Goal: Task Accomplishment & Management: Use online tool/utility

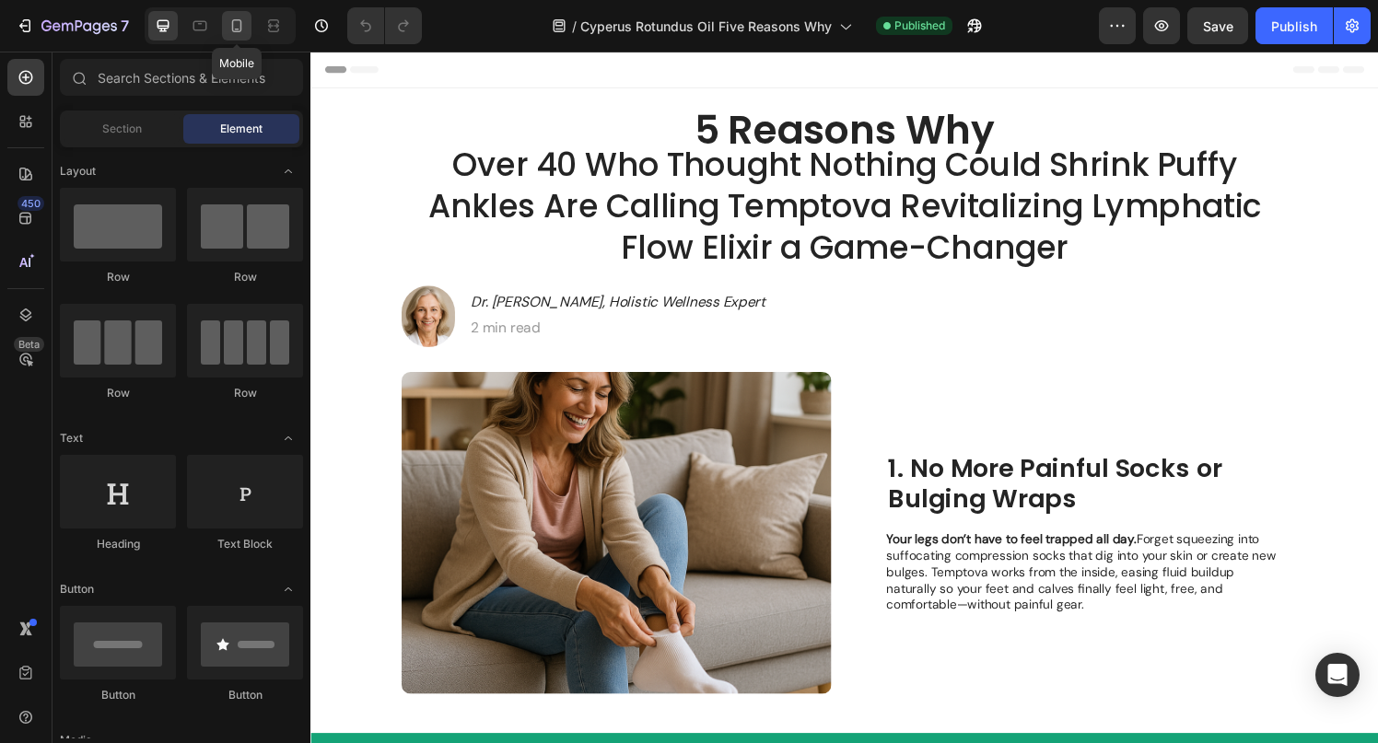
click at [233, 14] on div at bounding box center [236, 25] width 29 height 29
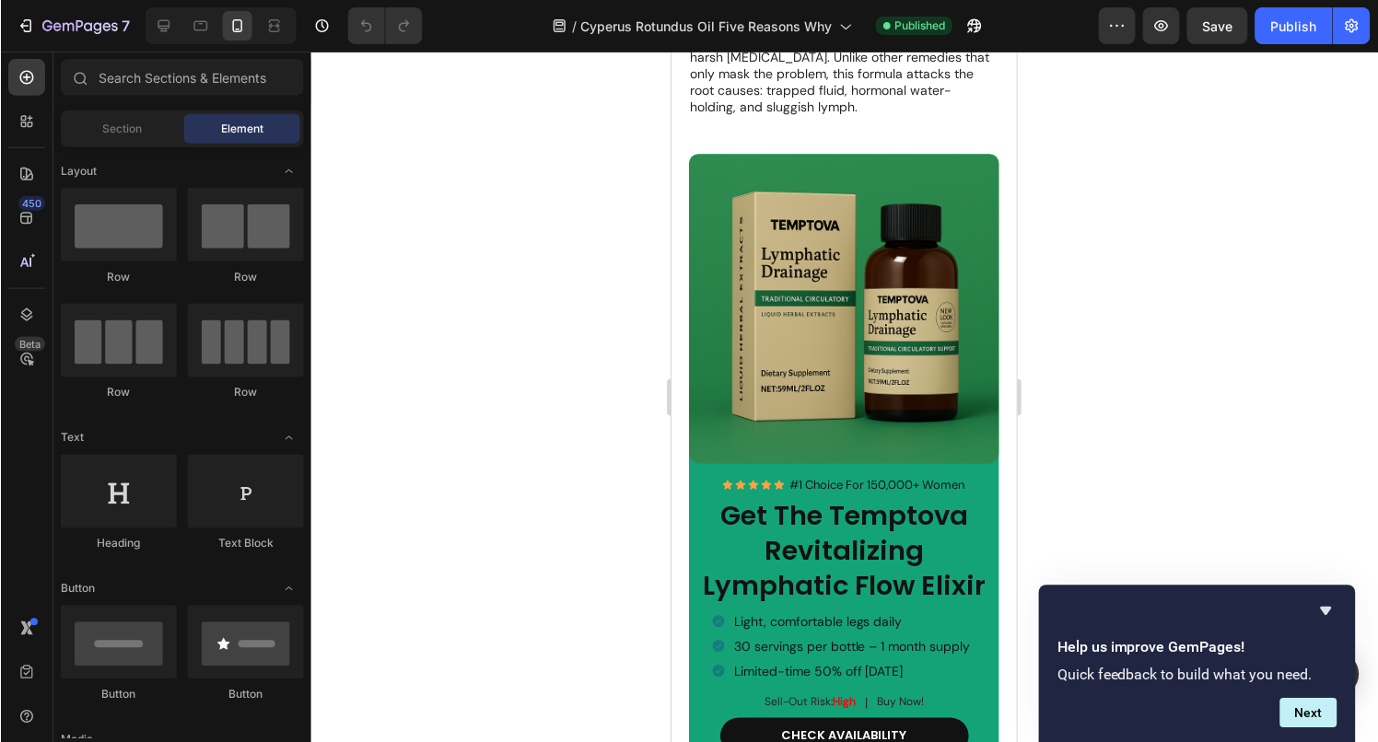
scroll to position [2998, 0]
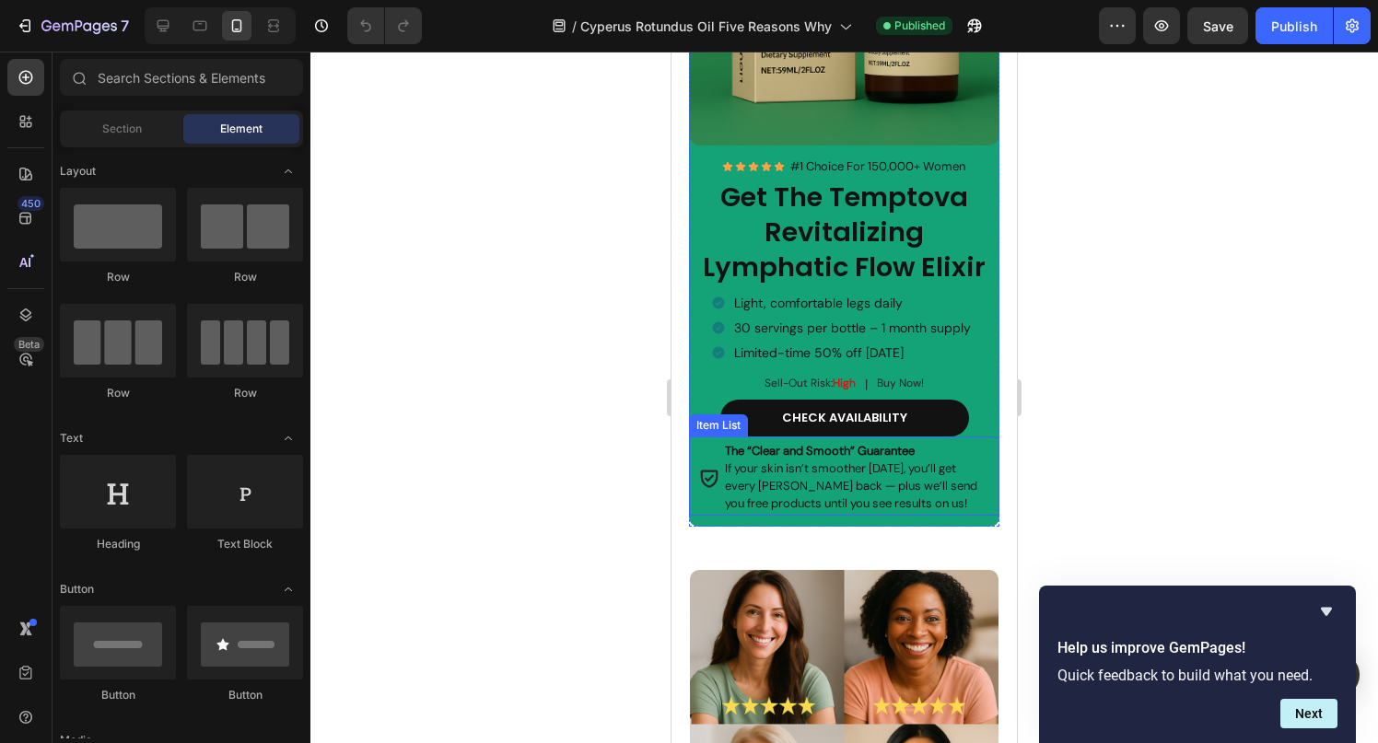
click at [798, 444] on strong "The “Clear and Smooth” Guarantee" at bounding box center [820, 451] width 190 height 16
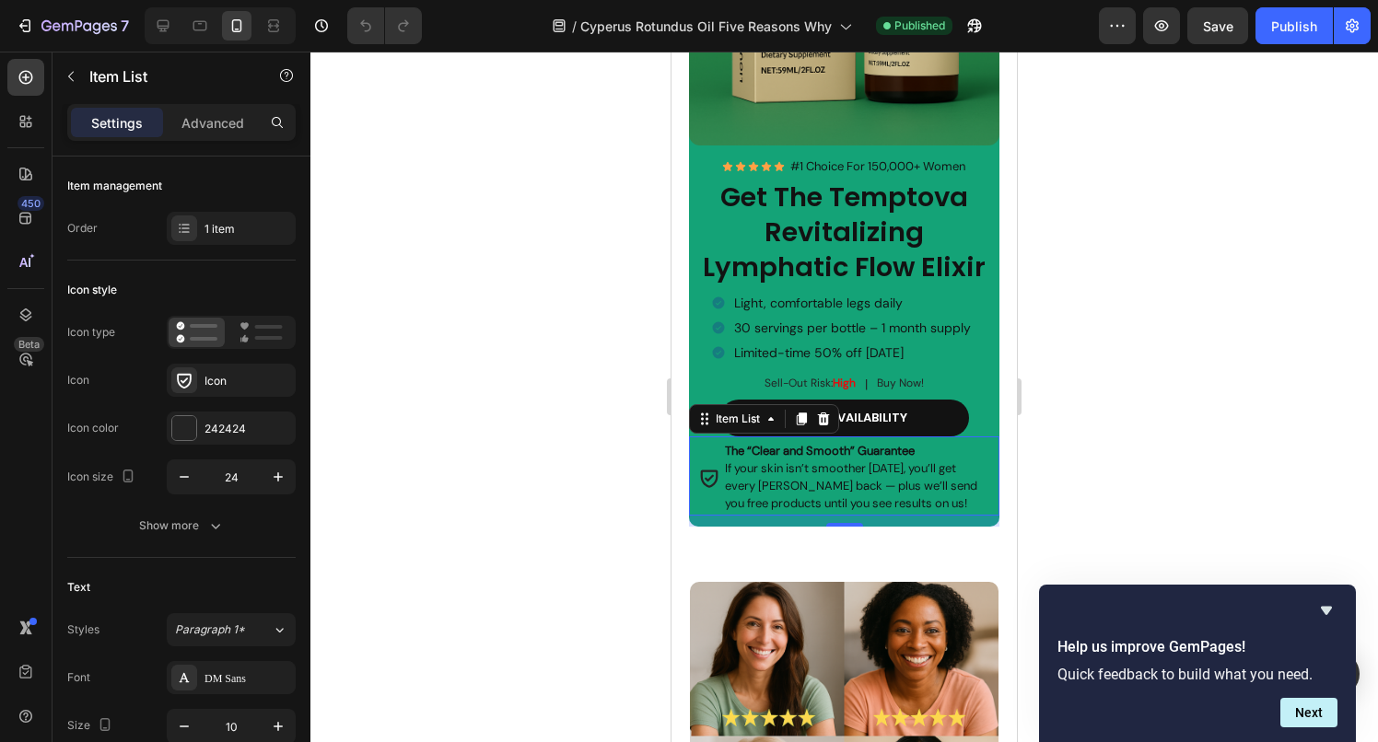
click at [841, 467] on span "If your skin isn’t smoother [DATE], you’ll get every [PERSON_NAME] back — plus …" at bounding box center [851, 485] width 252 height 51
click at [786, 443] on strong "The “Clear and Smooth” Guarantee" at bounding box center [820, 451] width 190 height 16
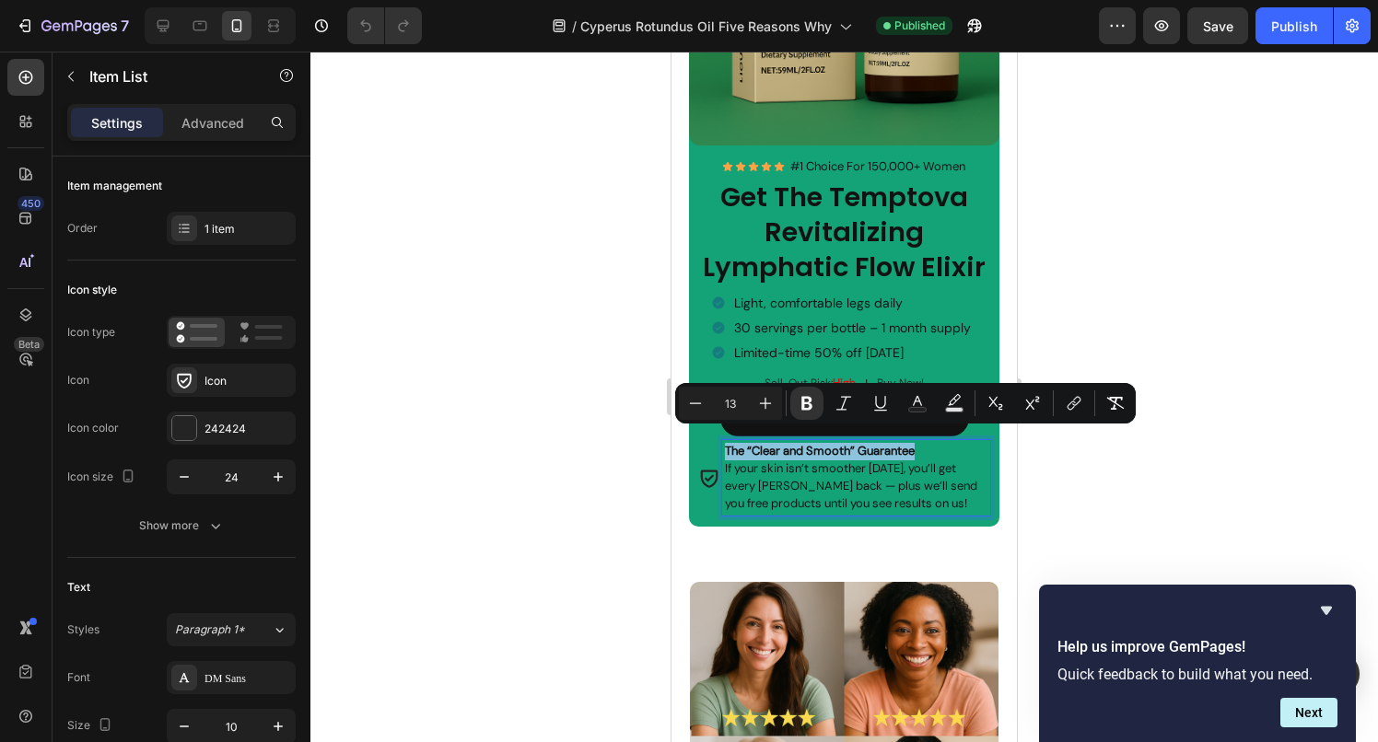
click at [786, 443] on strong "The “Clear and Smooth” Guarantee" at bounding box center [820, 451] width 190 height 16
click at [773, 444] on strong "The “Clear and Smooth” Guarantee" at bounding box center [820, 451] width 190 height 16
drag, startPoint x: 751, startPoint y: 444, endPoint x: 849, endPoint y: 443, distance: 98.5
click at [849, 443] on strong "The “Clear and Smooth” Guarantee" at bounding box center [820, 451] width 190 height 16
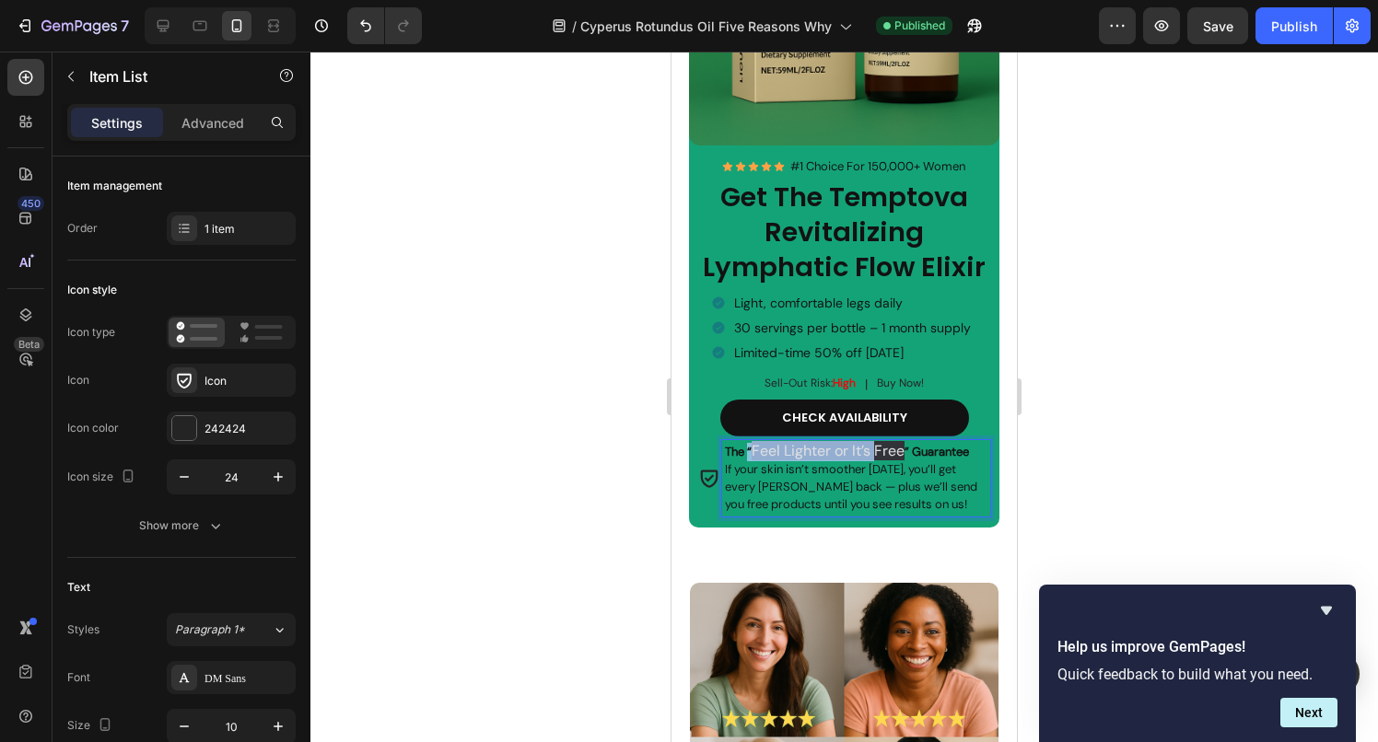
drag, startPoint x: 748, startPoint y: 440, endPoint x: 879, endPoint y: 441, distance: 130.8
click at [879, 443] on p "The “ Feel Lighter or It’s Free ” Guarantee" at bounding box center [856, 452] width 263 height 18
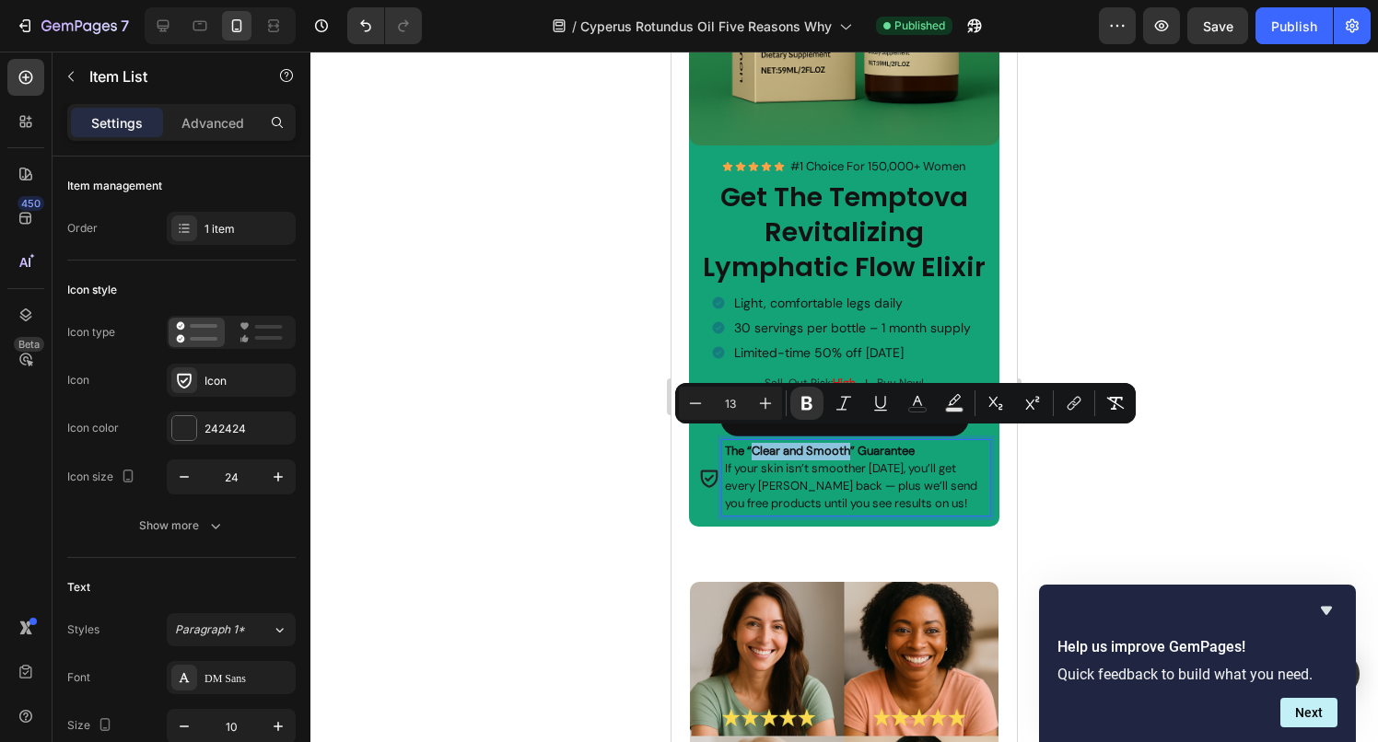
click at [844, 443] on strong "The “Clear and Smooth” Guarantee" at bounding box center [820, 451] width 190 height 16
drag, startPoint x: 851, startPoint y: 443, endPoint x: 753, endPoint y: 442, distance: 97.6
click at [753, 443] on strong "The “Clear and Smooth” Guarantee" at bounding box center [820, 451] width 190 height 16
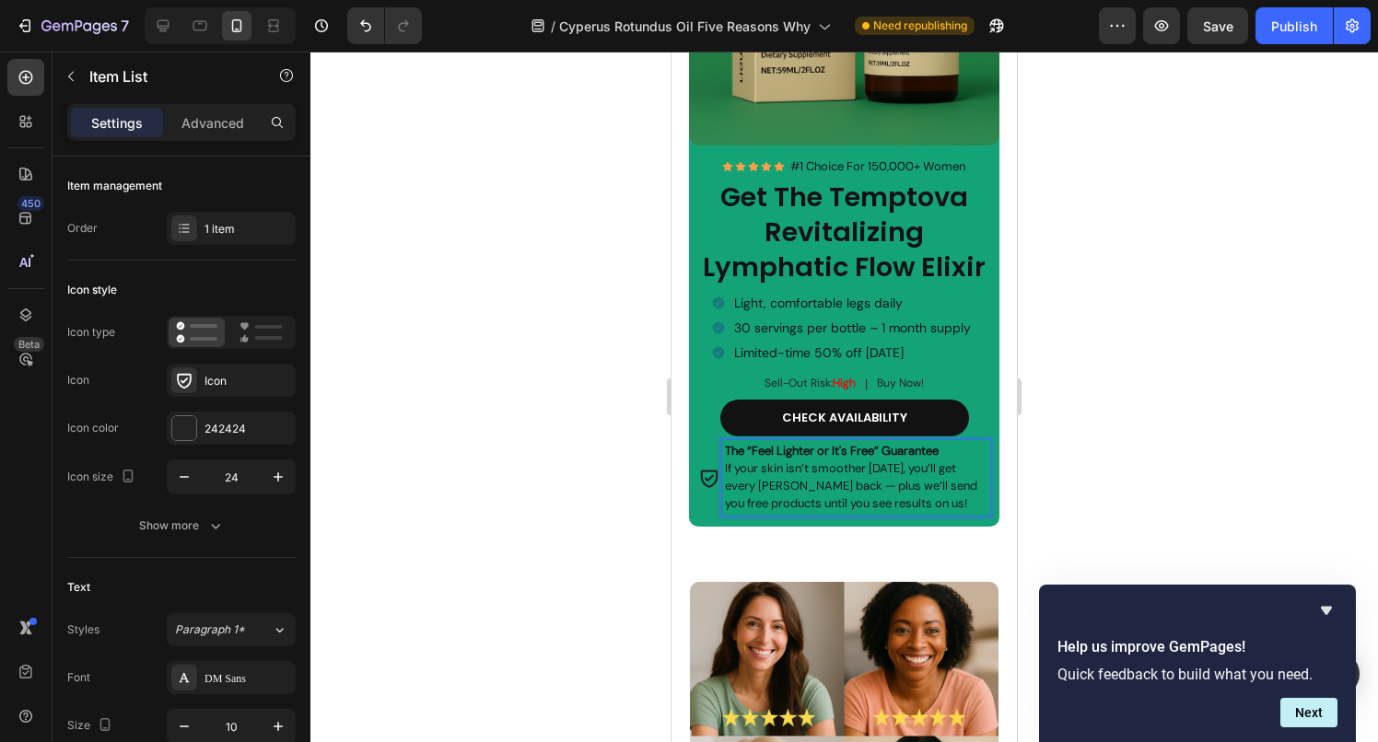
click at [740, 464] on p "If your skin isn’t smoother [DATE], you’ll get every [PERSON_NAME] back — plus …" at bounding box center [856, 486] width 263 height 52
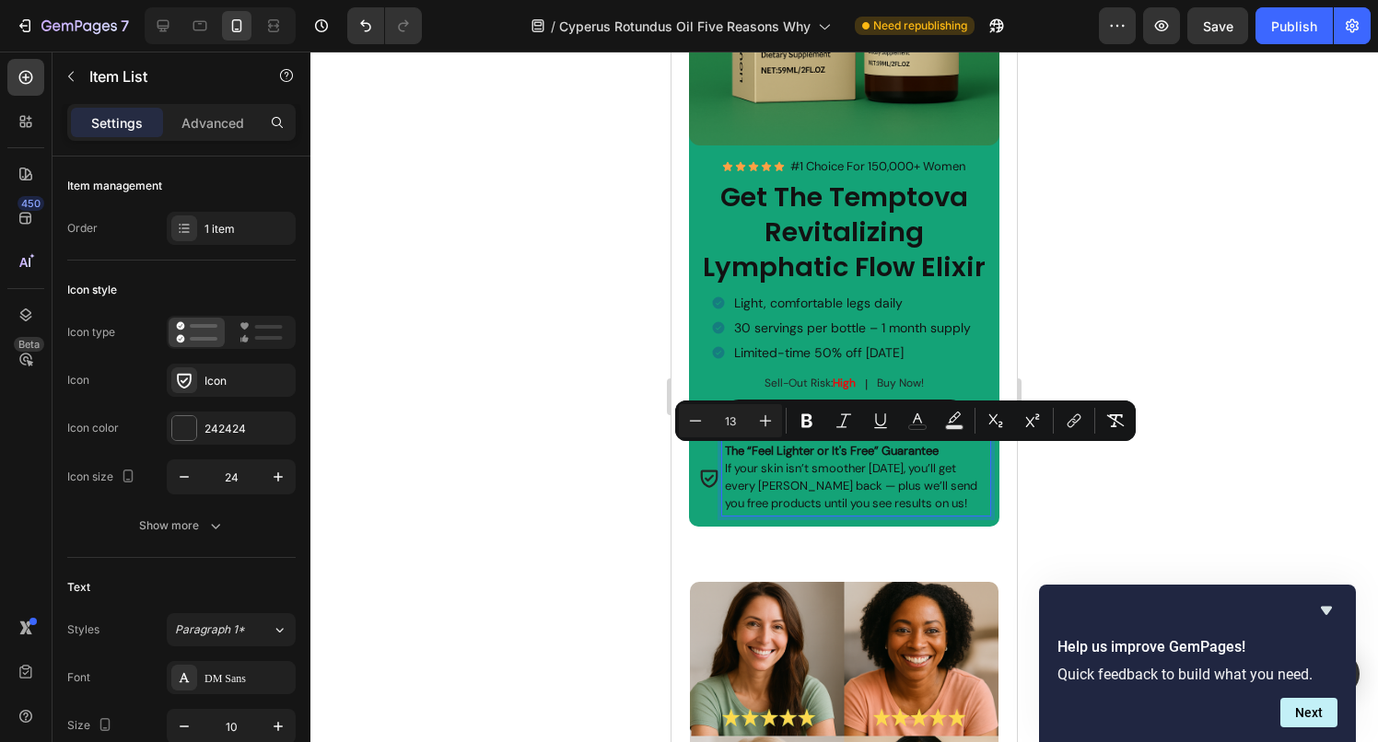
click at [744, 467] on span "If your skin isn’t smoother [DATE], you’ll get every [PERSON_NAME] back — plus …" at bounding box center [851, 485] width 252 height 51
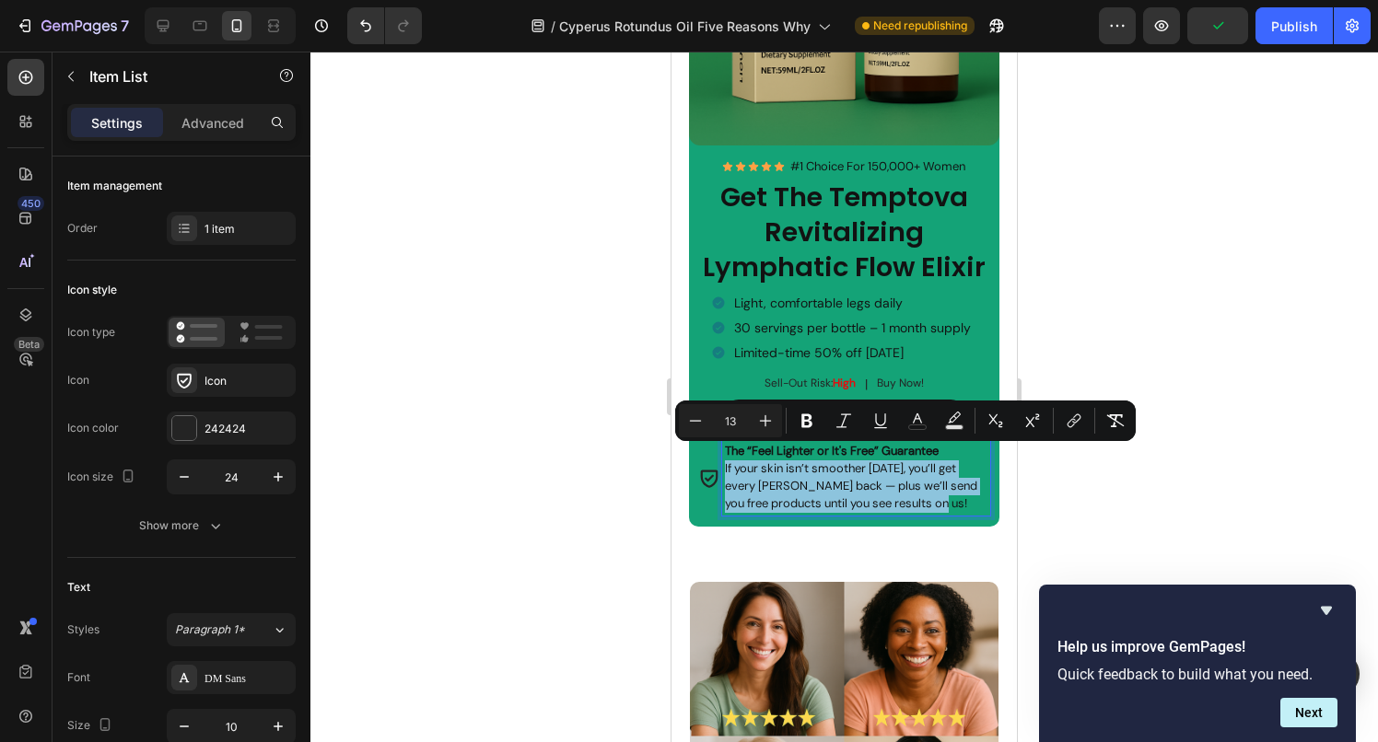
drag, startPoint x: 724, startPoint y: 460, endPoint x: 963, endPoint y: 498, distance: 242.4
click at [963, 498] on p "If your skin isn’t smoother [DATE], you’ll get every [PERSON_NAME] back — plus …" at bounding box center [856, 486] width 263 height 52
type input "16"
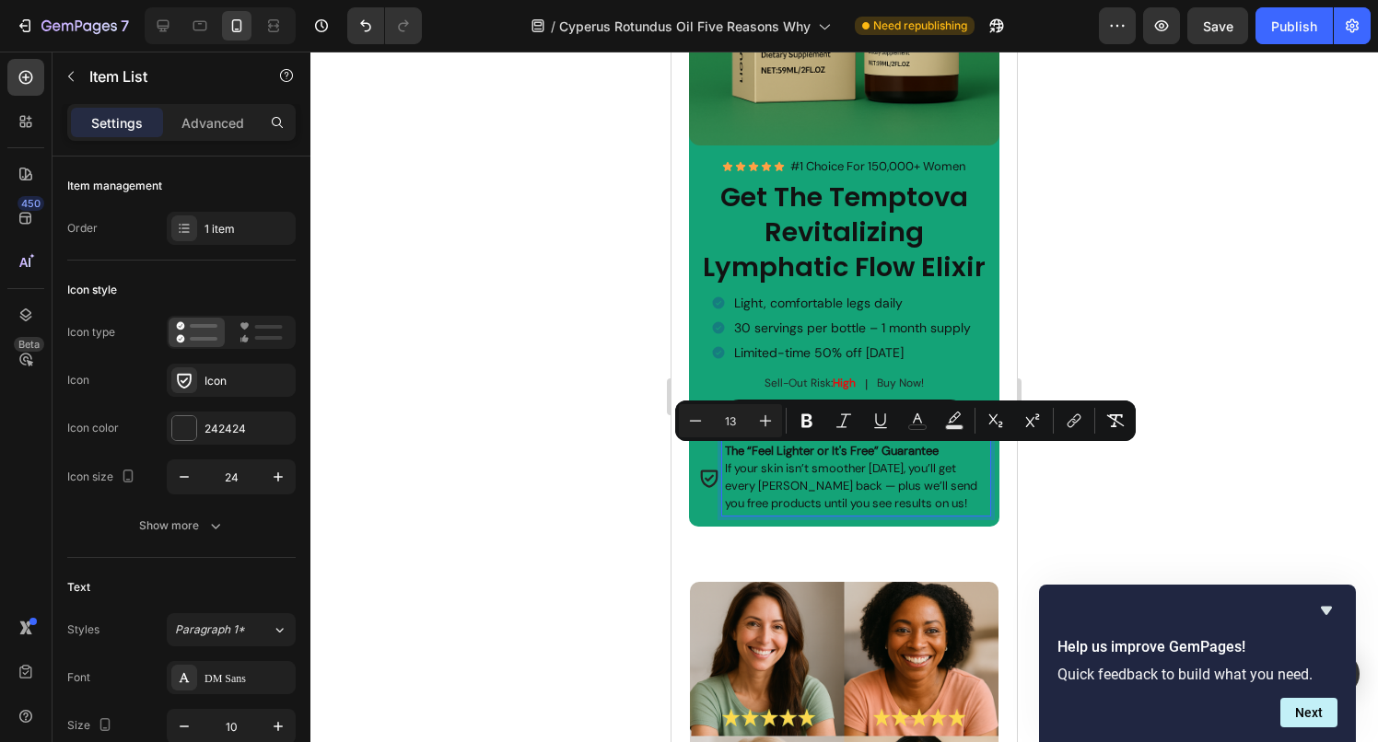
click at [735, 460] on span "If your skin isn’t smoother [DATE], you’ll get every [PERSON_NAME] back — plus …" at bounding box center [851, 485] width 252 height 51
click at [736, 460] on span "If your skin isn’t smoother [DATE], you’ll get every [PERSON_NAME] back — plus …" at bounding box center [851, 485] width 252 height 51
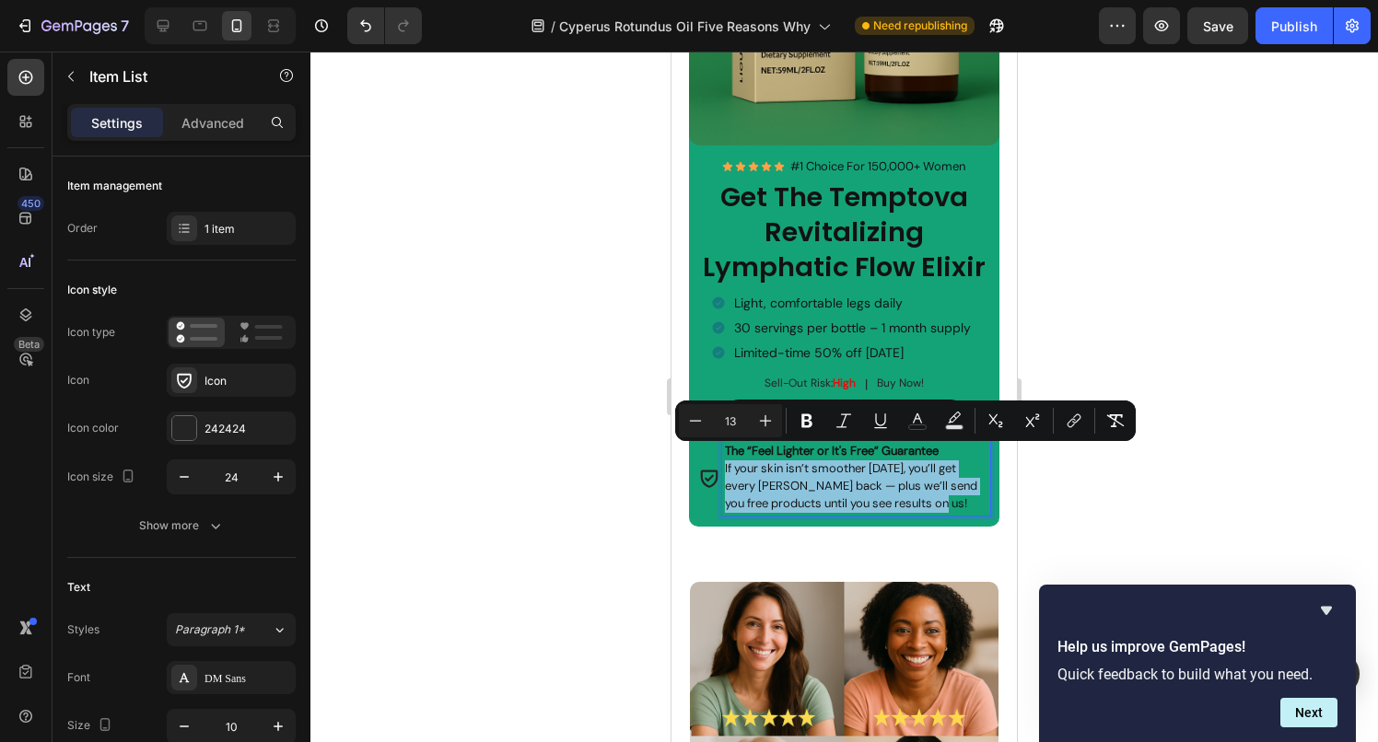
drag, startPoint x: 722, startPoint y: 457, endPoint x: 950, endPoint y: 493, distance: 231.2
click at [950, 493] on div "The “Feel Lighter or It's Free” Guarantee If your skin isn’t smoother [DATE], y…" at bounding box center [856, 478] width 269 height 76
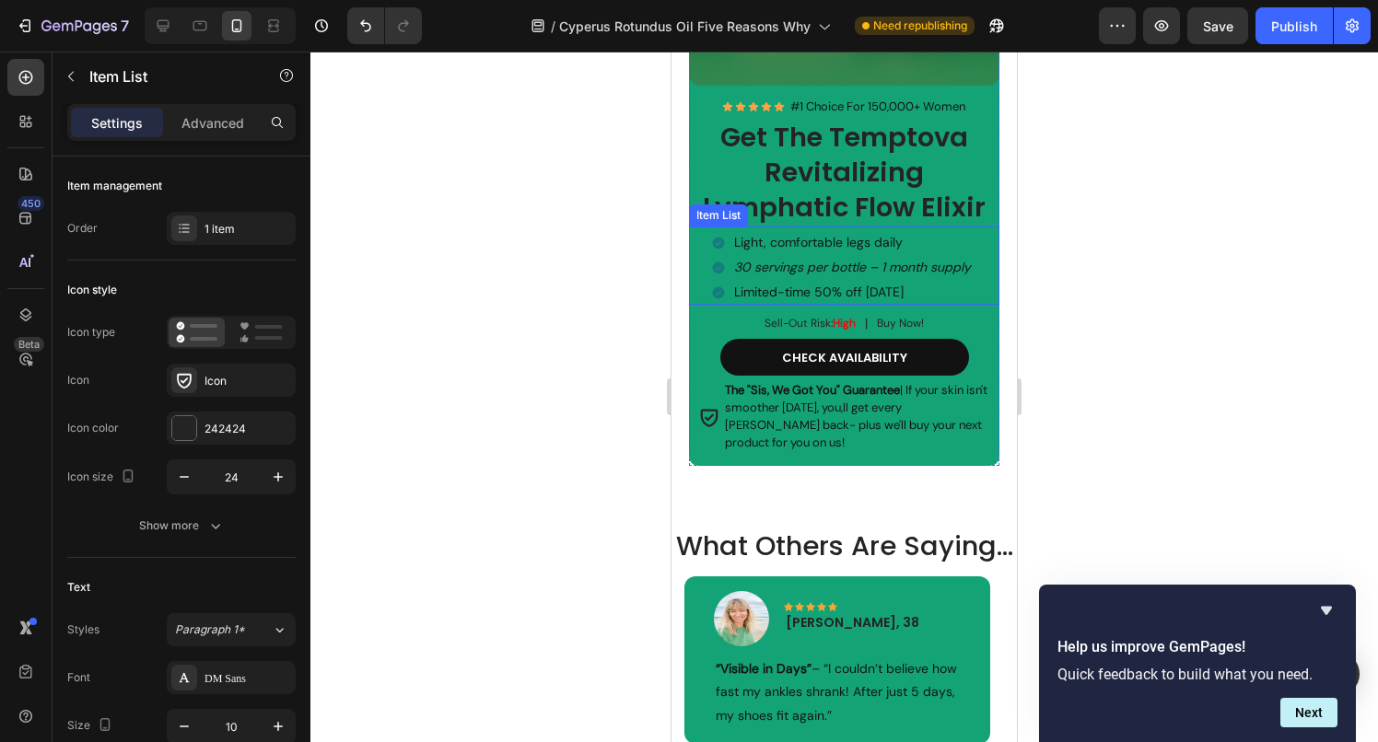
scroll to position [4940, 0]
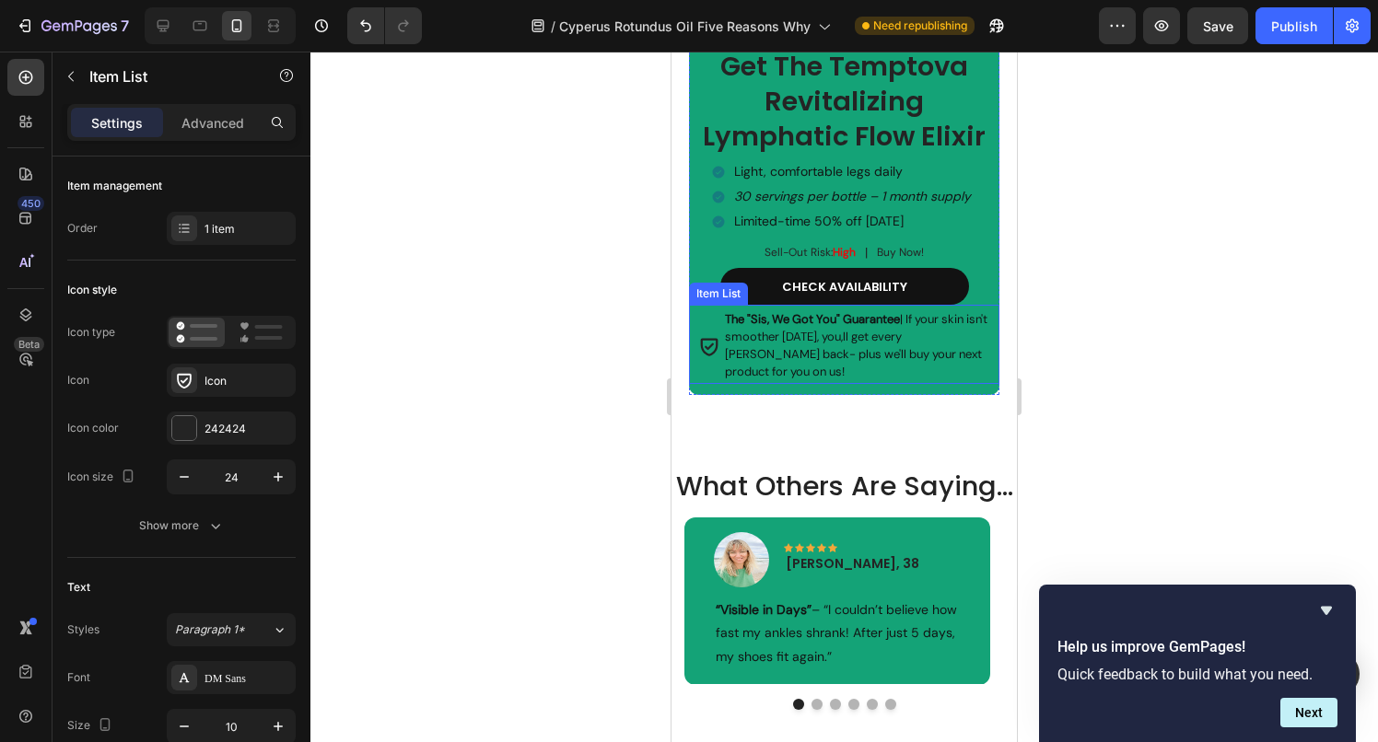
click at [758, 344] on span "The "Sis, We Got You" Guarantee | If your skin isn't smoother [DATE], you,ll ge…" at bounding box center [856, 345] width 262 height 68
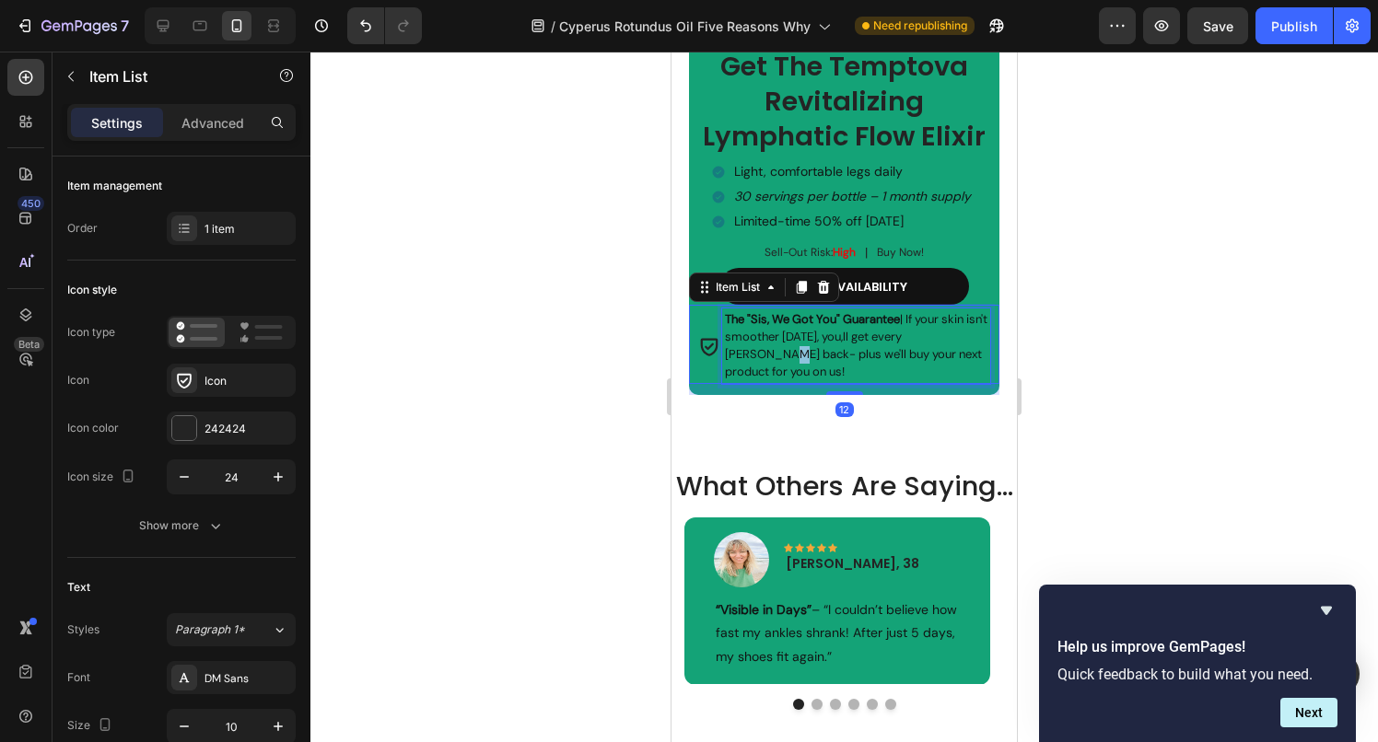
click at [758, 344] on span "The "Sis, We Got You" Guarantee | If your skin isn't smoother [DATE], you,ll ge…" at bounding box center [856, 345] width 262 height 68
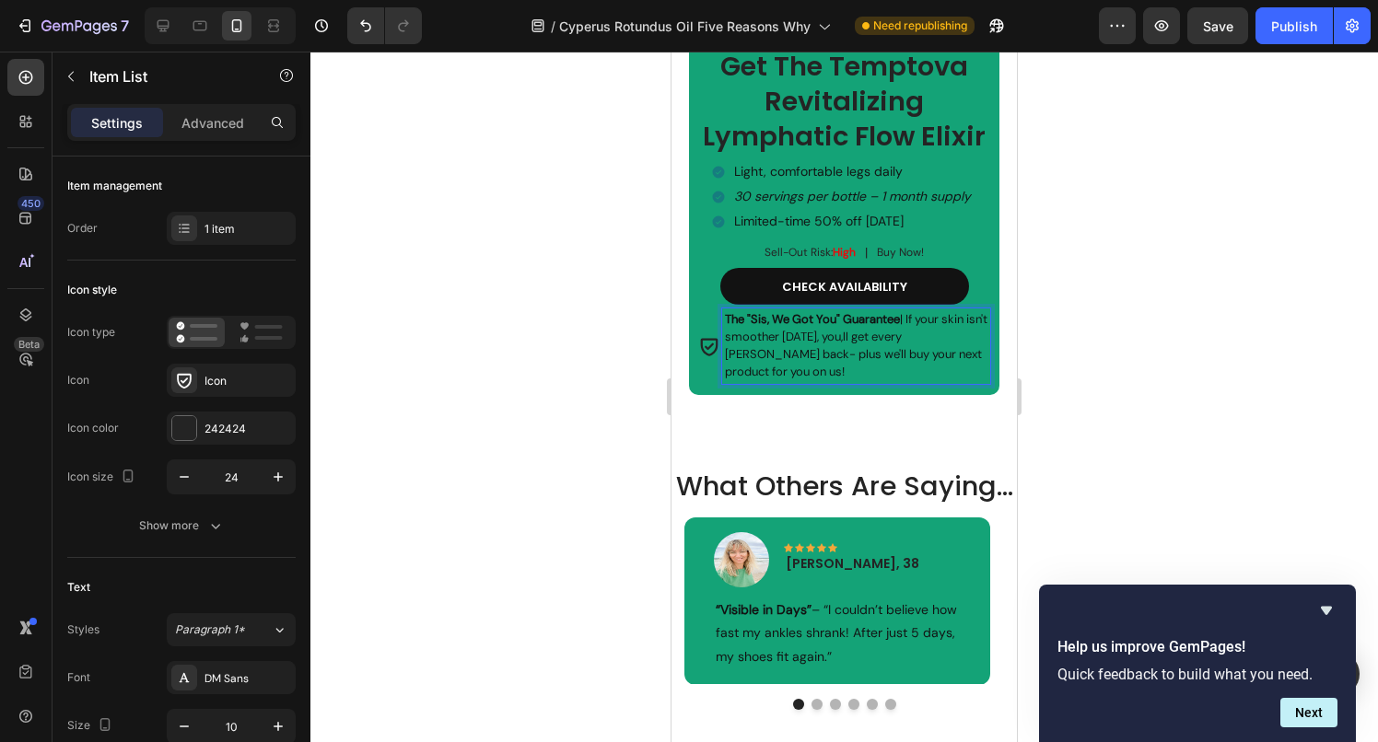
click at [747, 342] on span "The "Sis, We Got You" Guarantee | If your skin isn't smoother [DATE], you,ll ge…" at bounding box center [856, 345] width 262 height 68
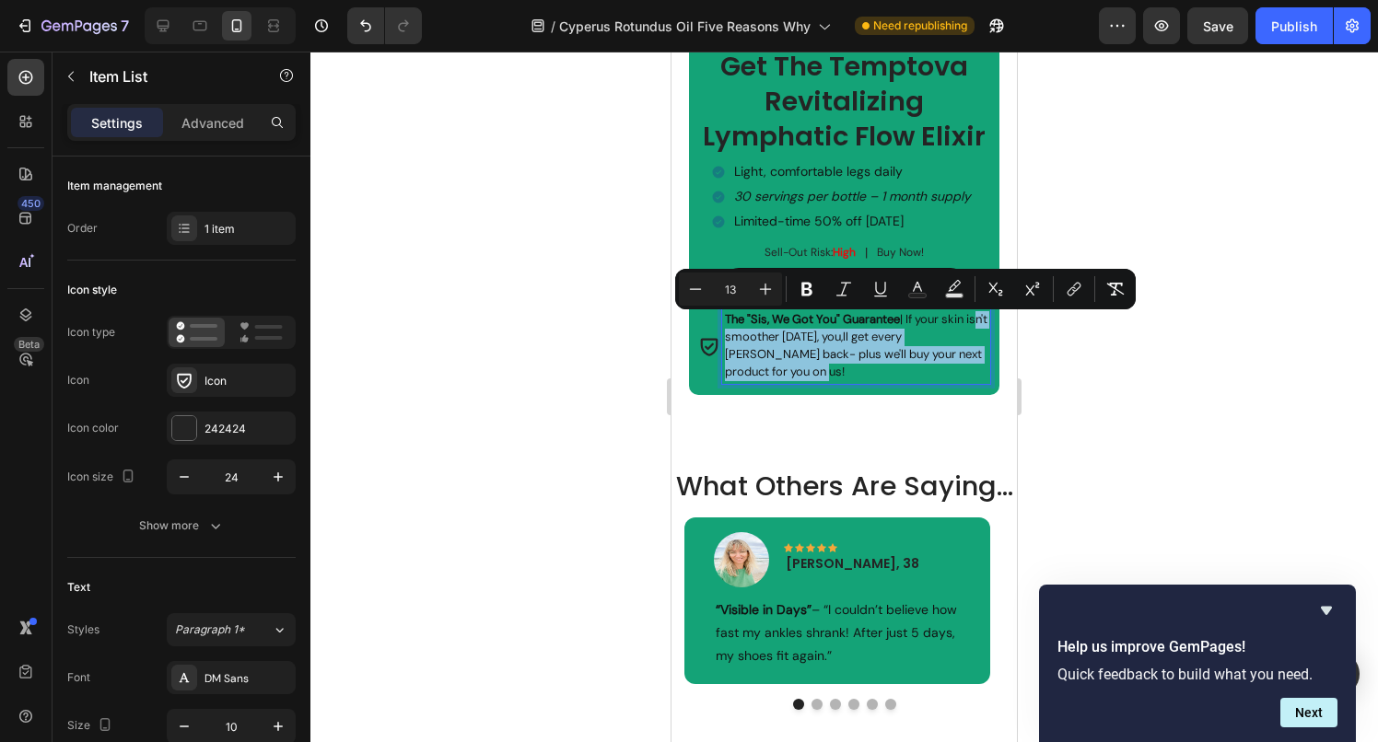
drag, startPoint x: 809, startPoint y: 360, endPoint x: 727, endPoint y: 332, distance: 85.9
click at [727, 332] on p "The "Sis, We Got You" Guarantee | If your skin isn't smoother [DATE], you,ll ge…" at bounding box center [856, 346] width 263 height 70
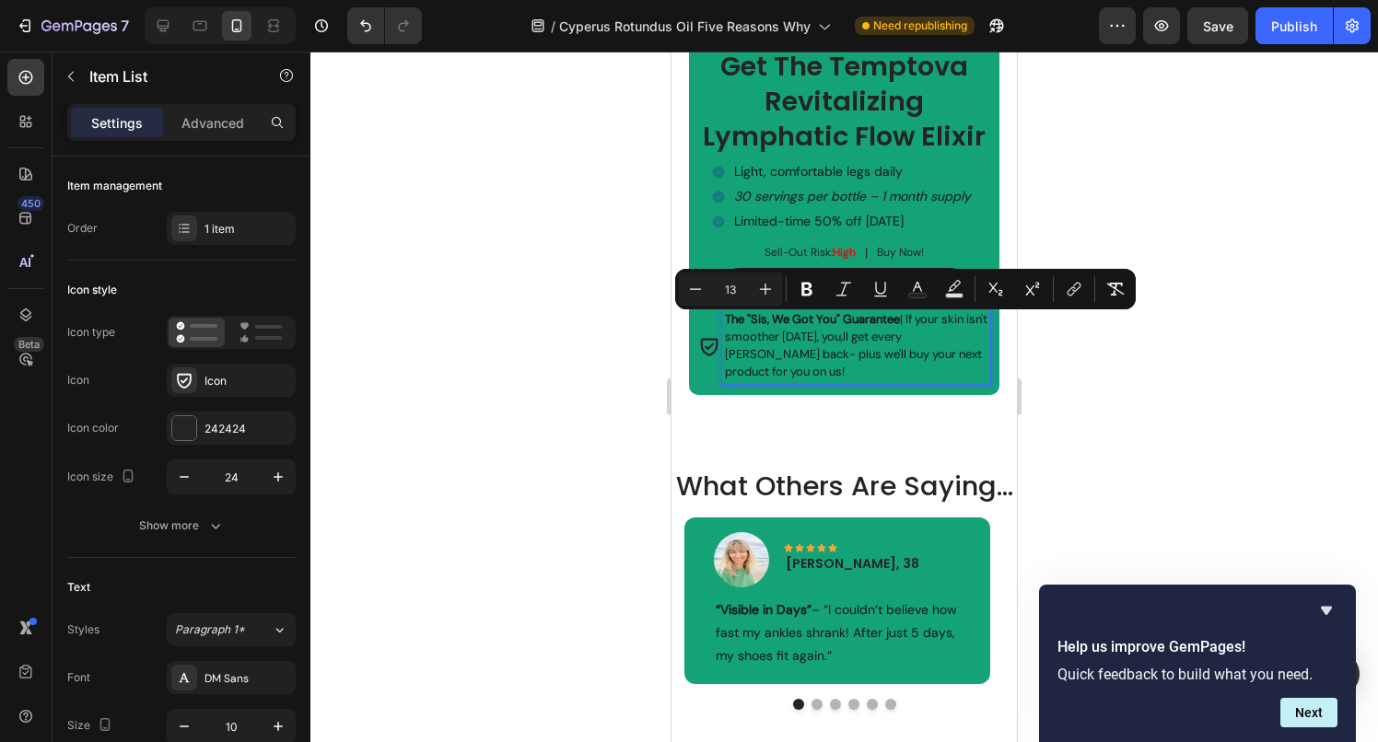
click at [725, 332] on span "The "Sis, We Got You" Guarantee | If your skin isn't smoother [DATE], you,ll ge…" at bounding box center [856, 345] width 262 height 68
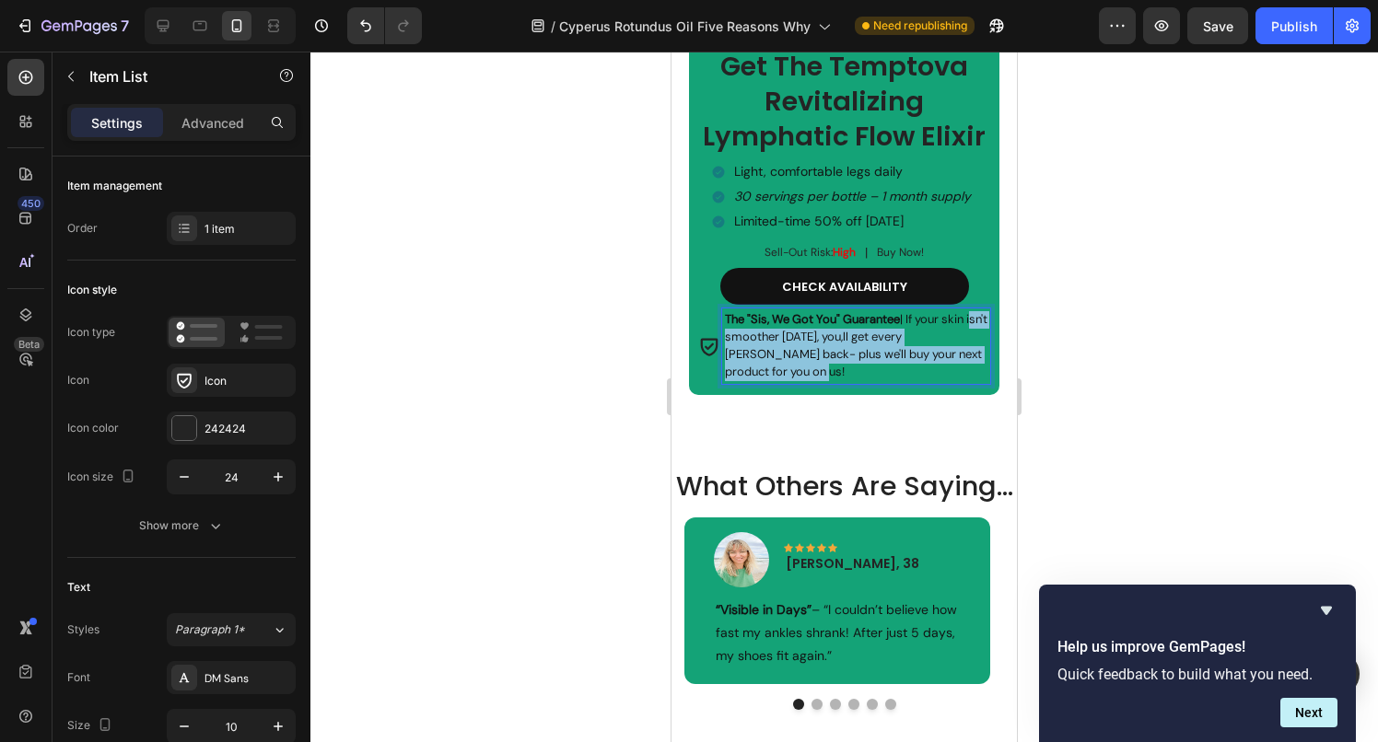
drag, startPoint x: 724, startPoint y: 332, endPoint x: 799, endPoint y: 358, distance: 80.1
click at [799, 358] on p "The "Sis, We Got You" Guarantee | If your skin isn't smoother [DATE], you,ll ge…" at bounding box center [856, 346] width 263 height 70
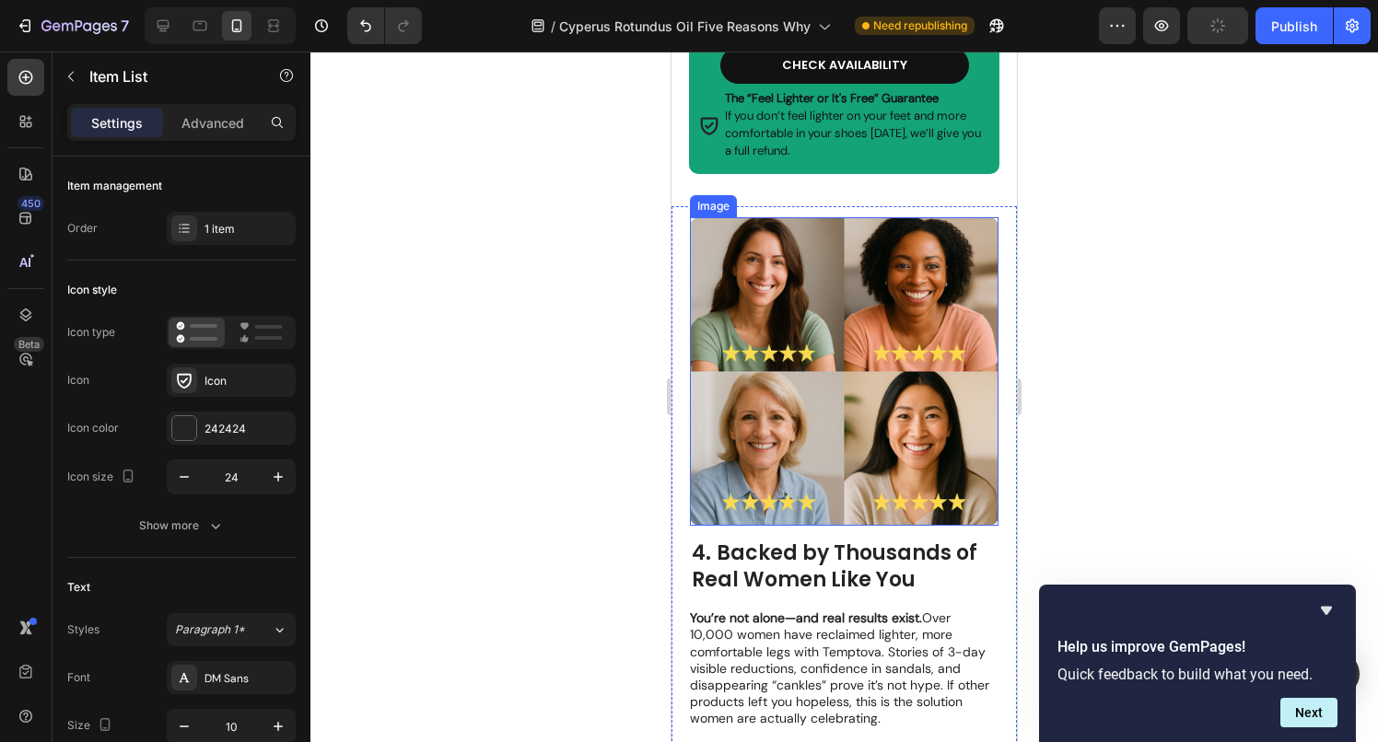
scroll to position [3339, 0]
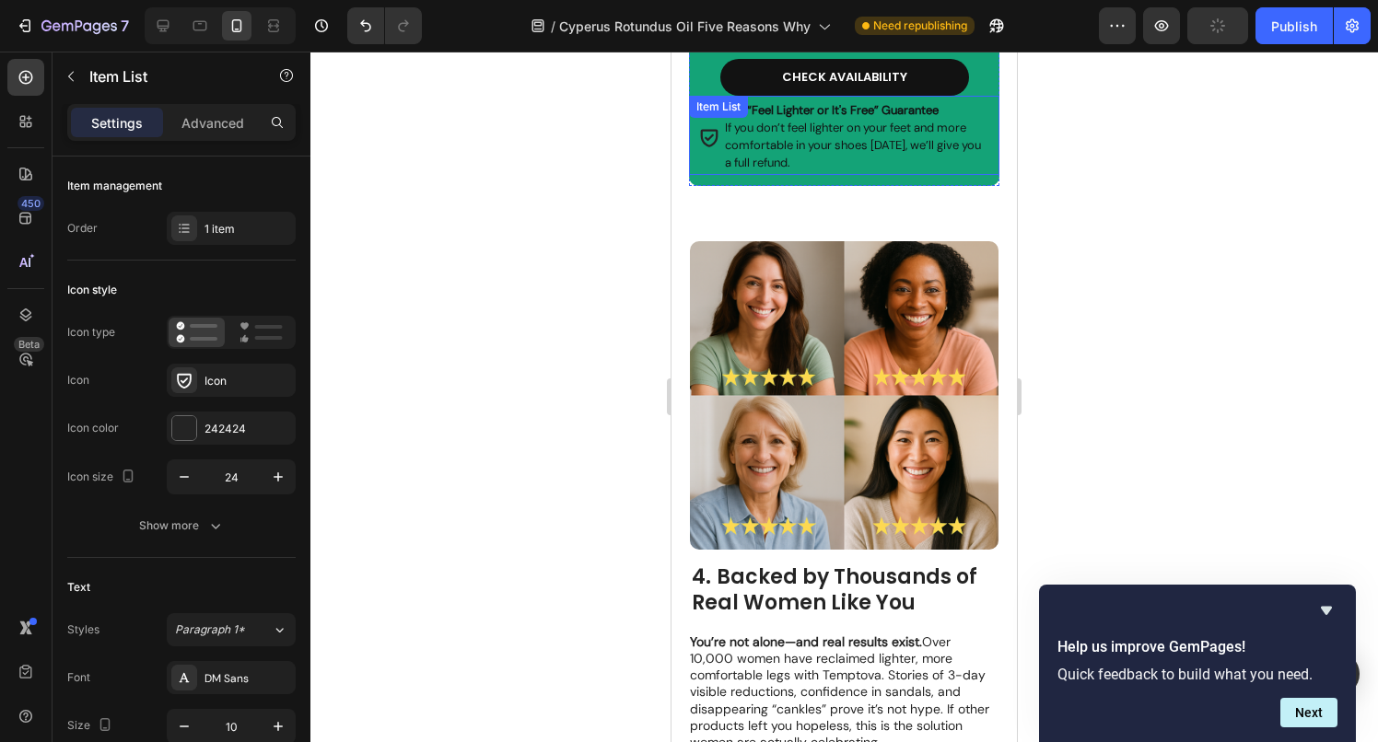
click at [757, 96] on div "The “Feel Lighter or It's Free” Guarantee If you don’t feel lighter on your fee…" at bounding box center [844, 135] width 311 height 79
click at [757, 106] on div "Item List" at bounding box center [738, 114] width 52 height 17
click at [851, 120] on span "If you don’t feel lighter on your feet and more comfortable in your shoes [DATE…" at bounding box center [853, 145] width 256 height 51
click at [855, 102] on strong "The “Feel Lighter or It's Free” Guarantee" at bounding box center [832, 110] width 214 height 16
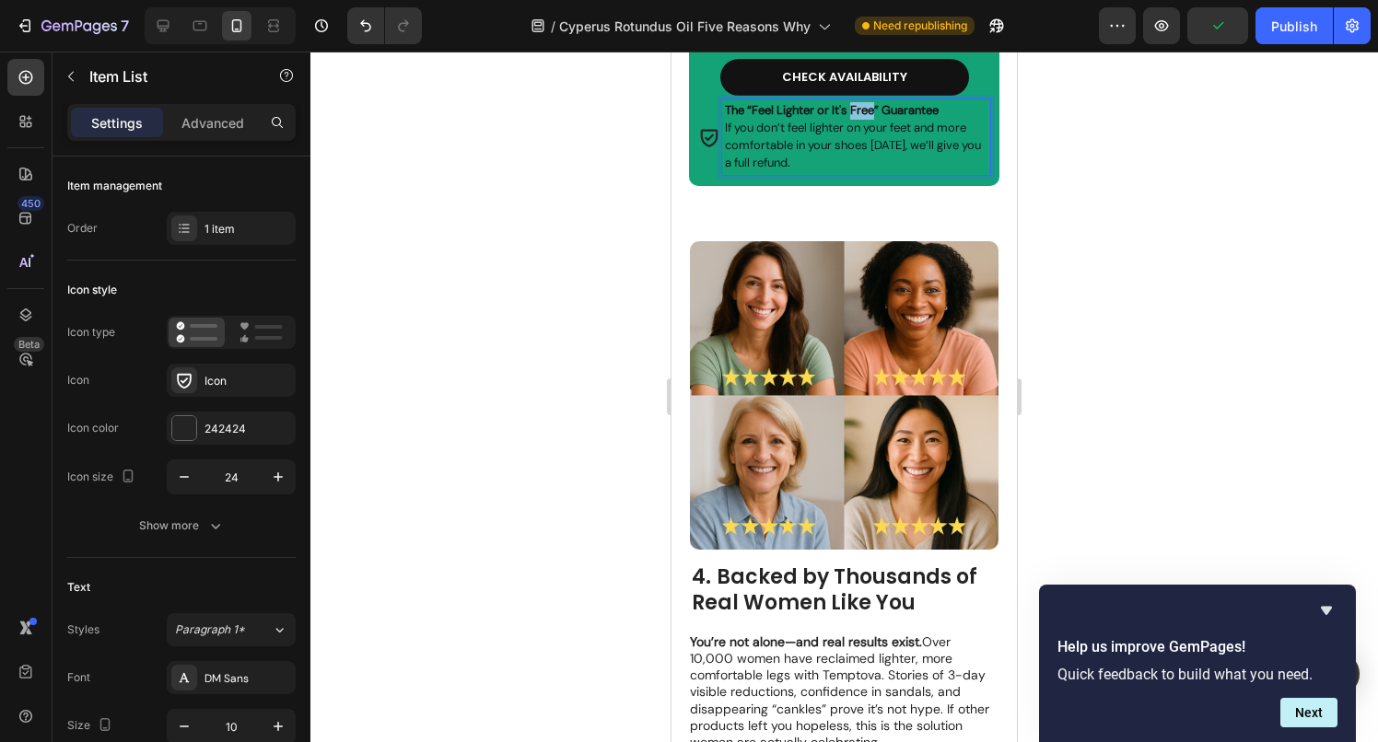
click at [855, 102] on strong "The “Feel Lighter or It's Free” Guarantee" at bounding box center [832, 110] width 214 height 16
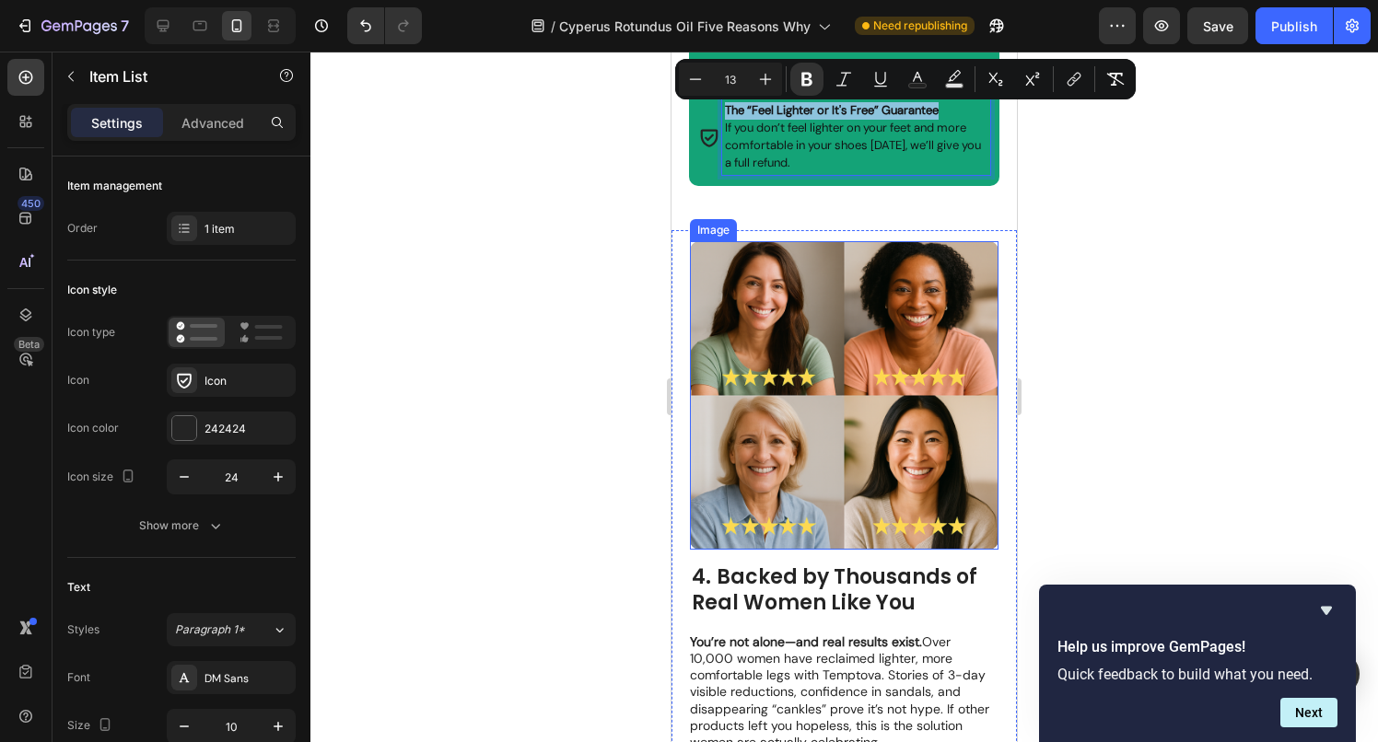
copy strong "The “Feel Lighter or It's Free” Guarantee"
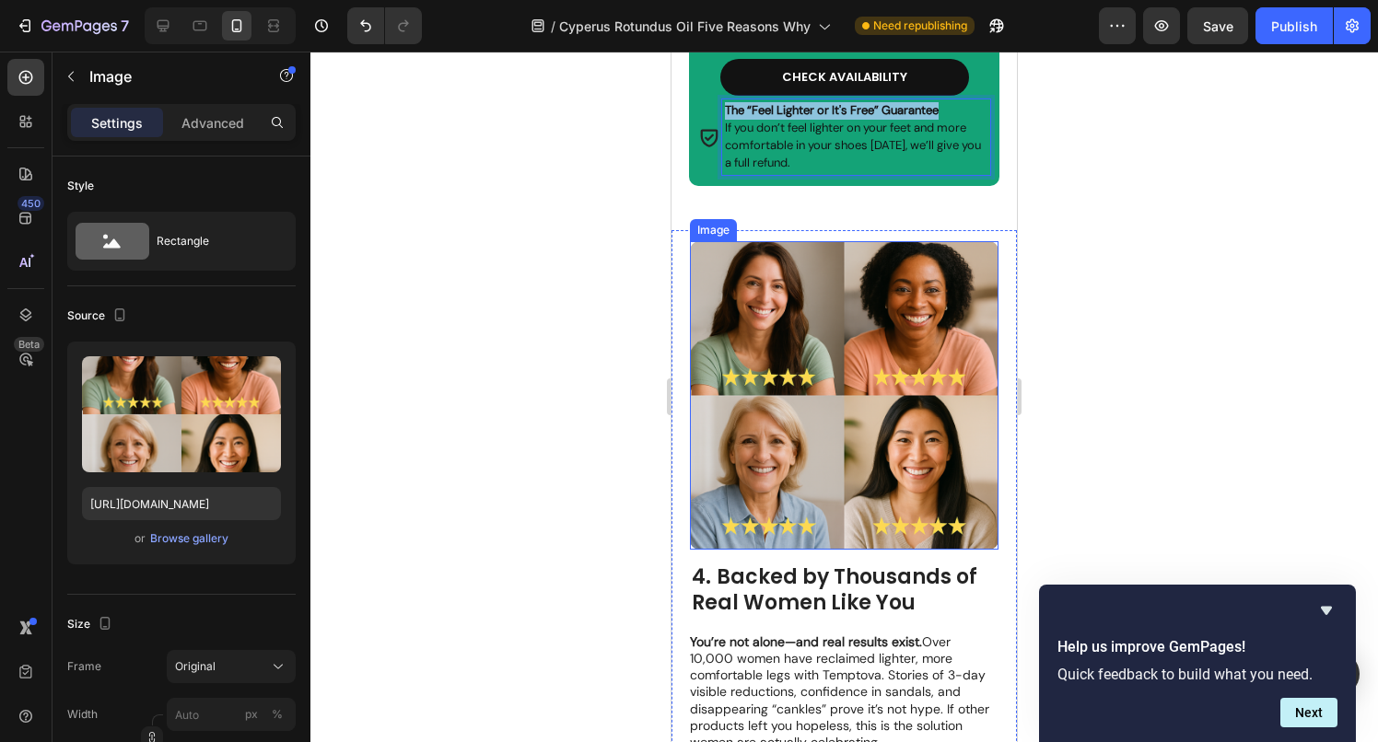
click at [794, 308] on img at bounding box center [844, 395] width 308 height 308
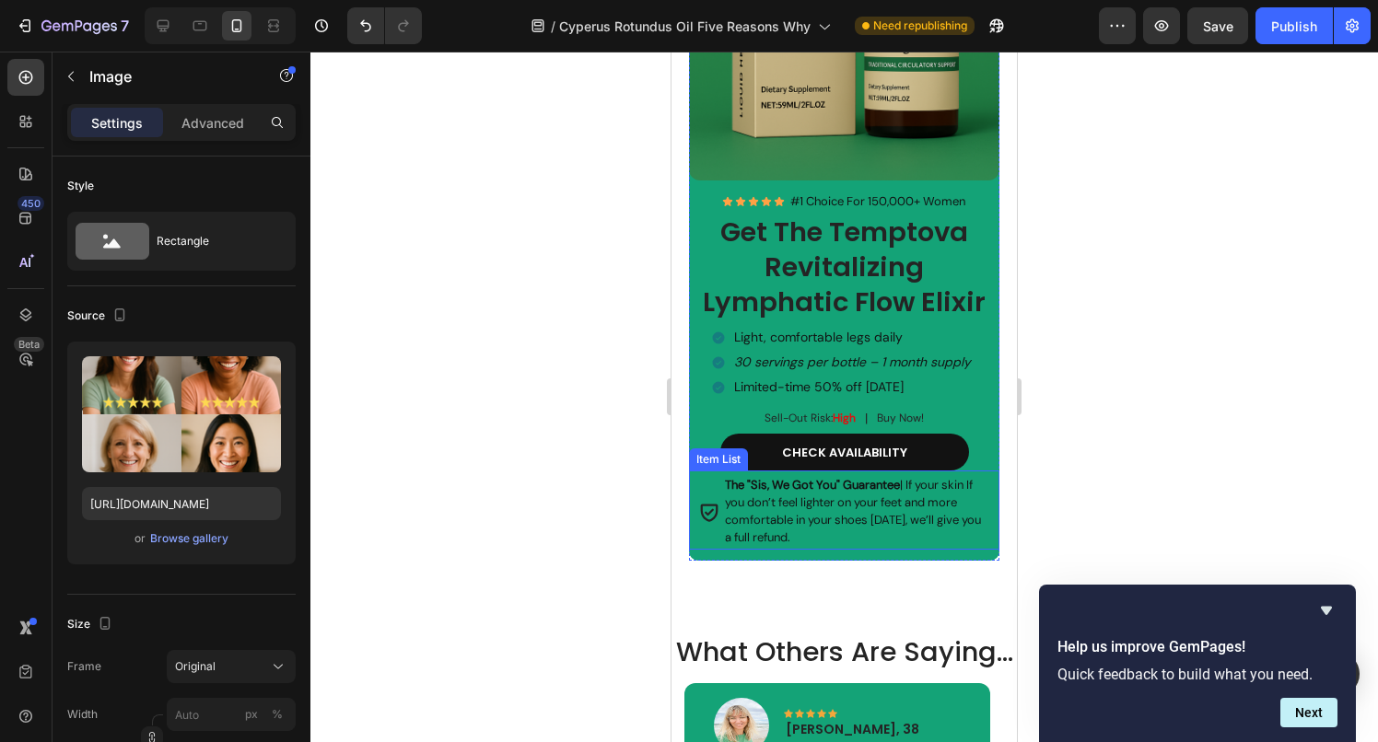
scroll to position [4789, 0]
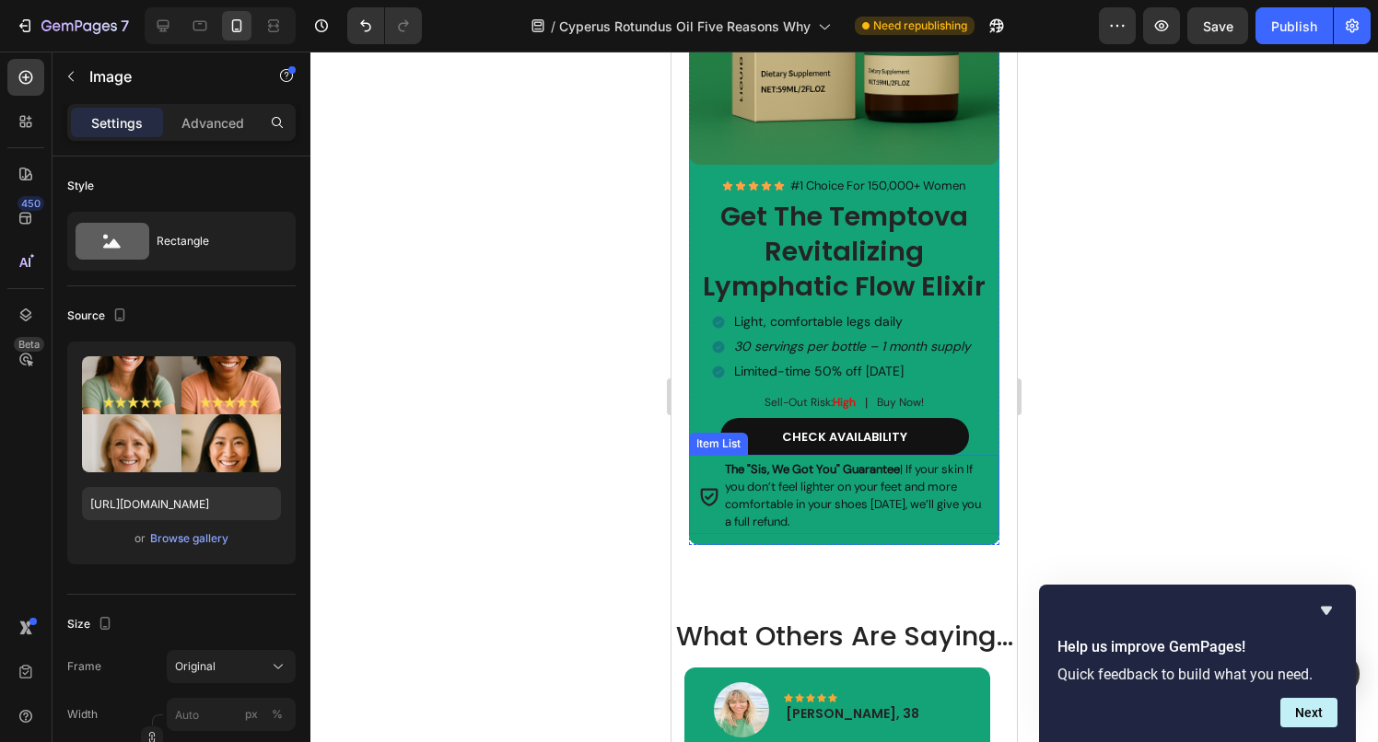
click at [813, 467] on span "The "Sis, We Got You" Guarantee | If your skin If you don’t feel lighter on you…" at bounding box center [853, 495] width 256 height 68
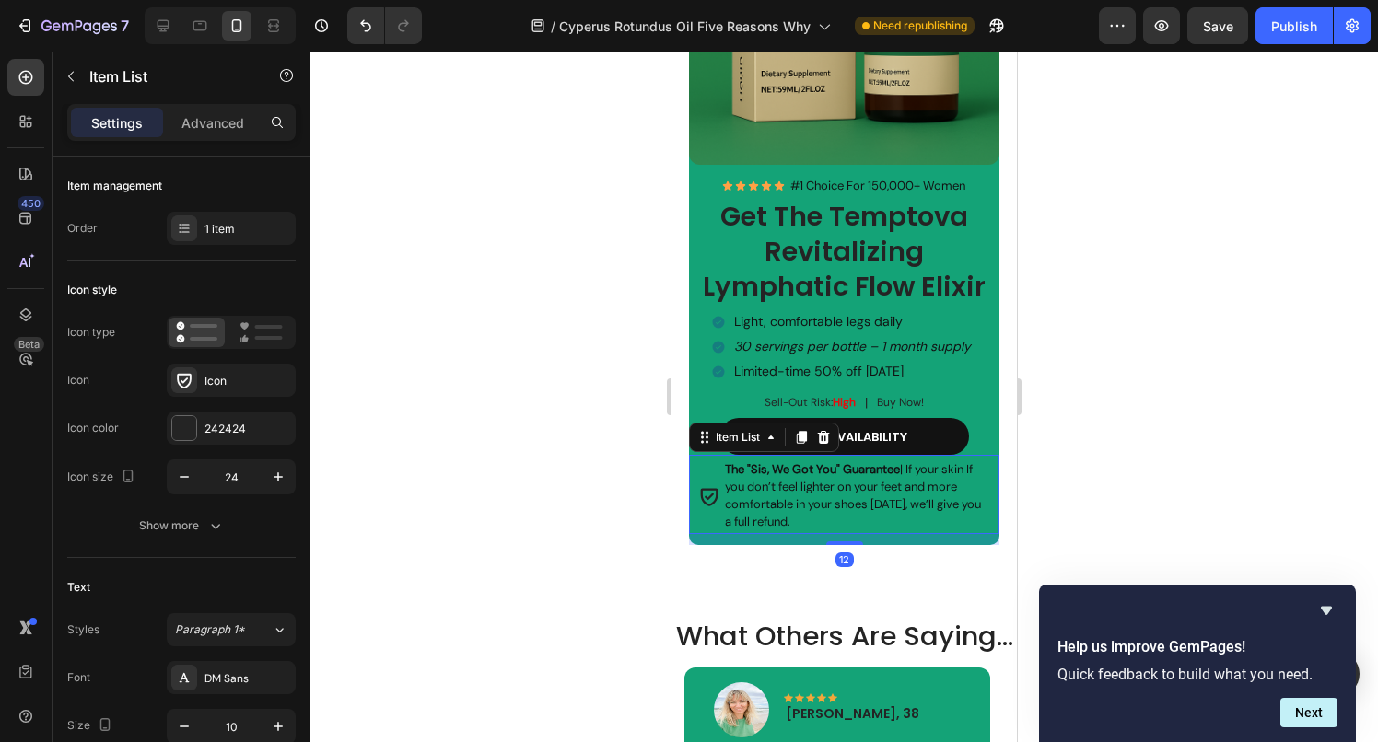
click at [813, 461] on strong "The "Sis, We Got You" Guarantee" at bounding box center [812, 469] width 175 height 16
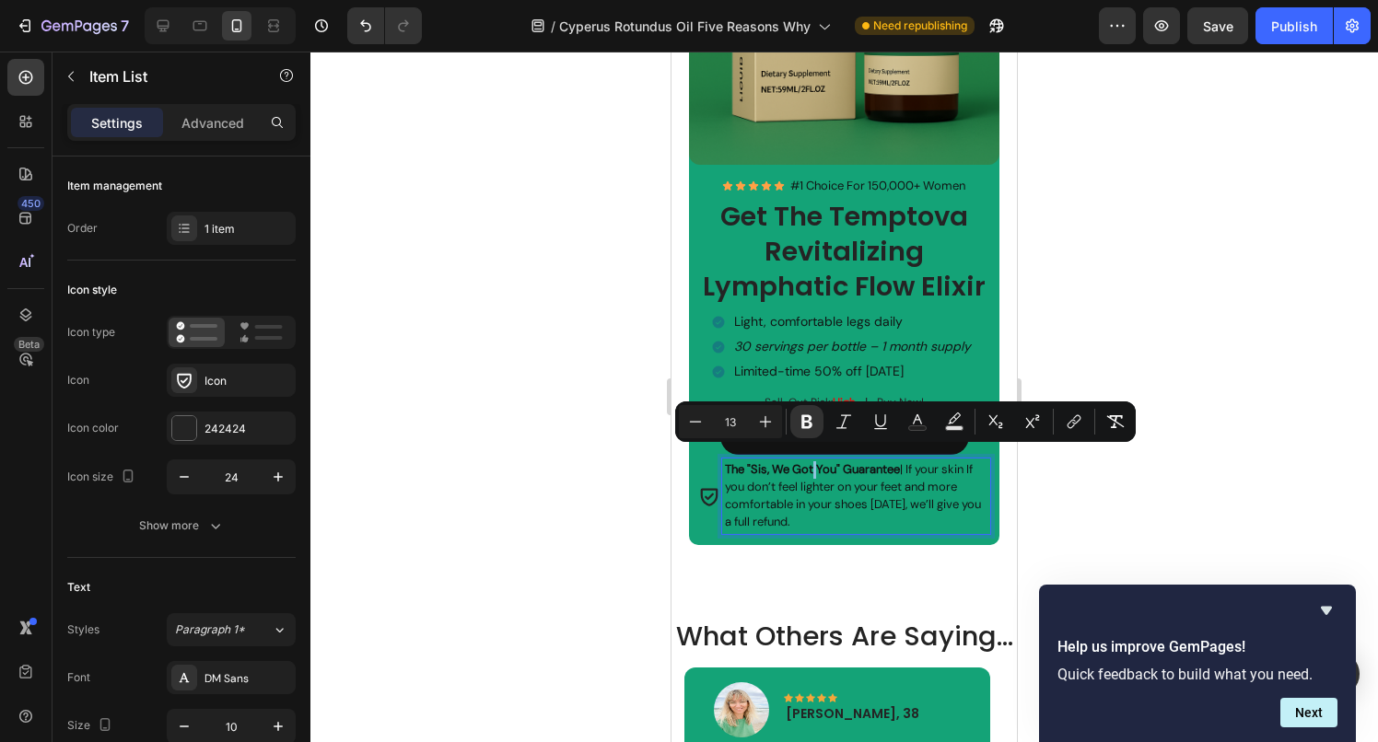
click at [900, 464] on strong "The "Sis, We Got You" Guarantee" at bounding box center [812, 469] width 175 height 16
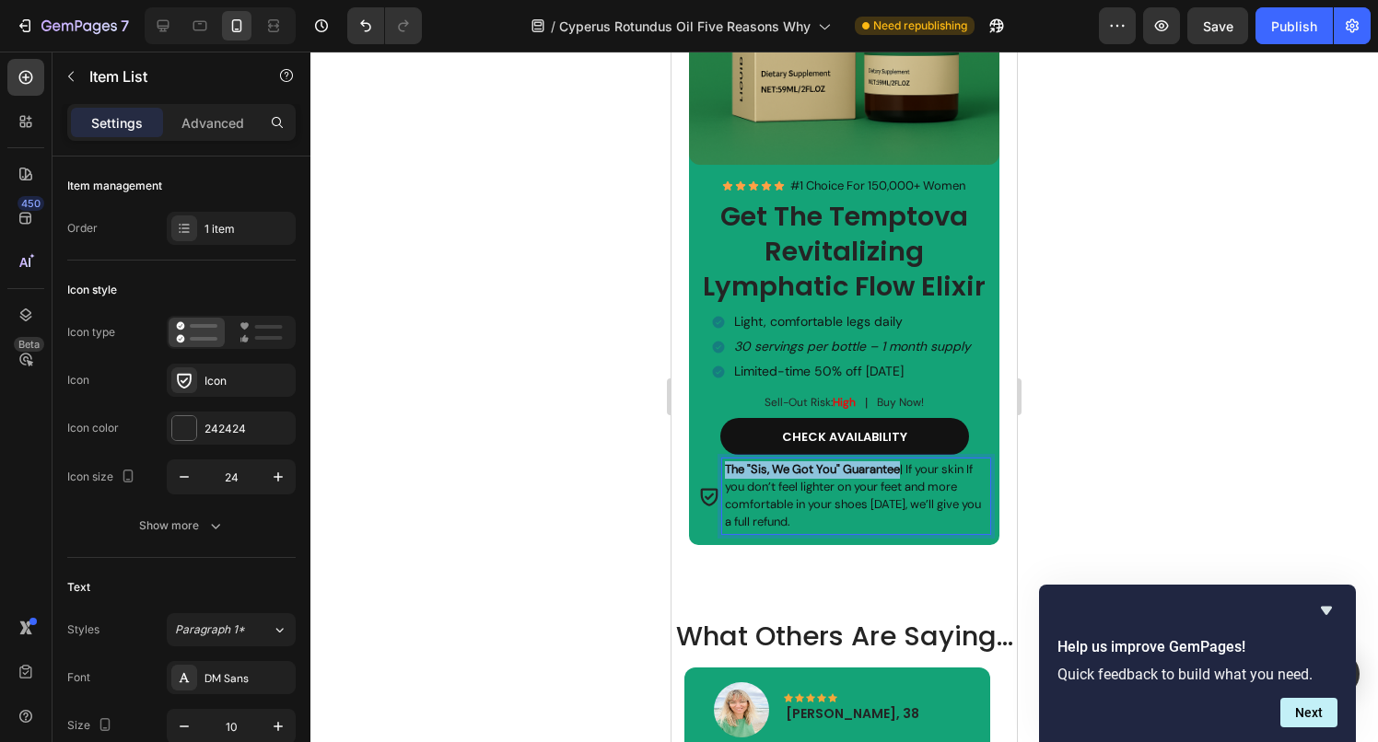
drag, startPoint x: 902, startPoint y: 459, endPoint x: 726, endPoint y: 460, distance: 176.8
click at [726, 461] on span "The "Sis, We Got You" Guarantee | If your skin If you don’t feel lighter on you…" at bounding box center [853, 495] width 256 height 68
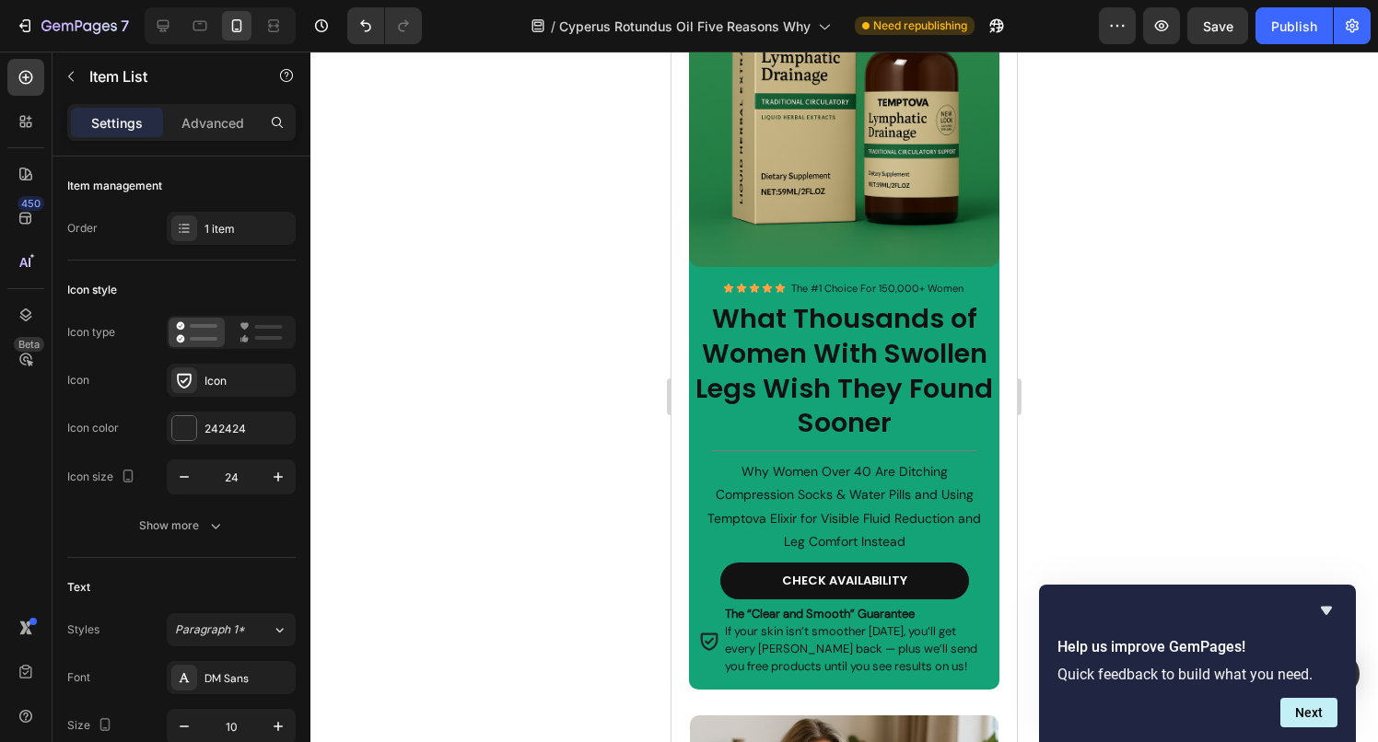
scroll to position [432, 0]
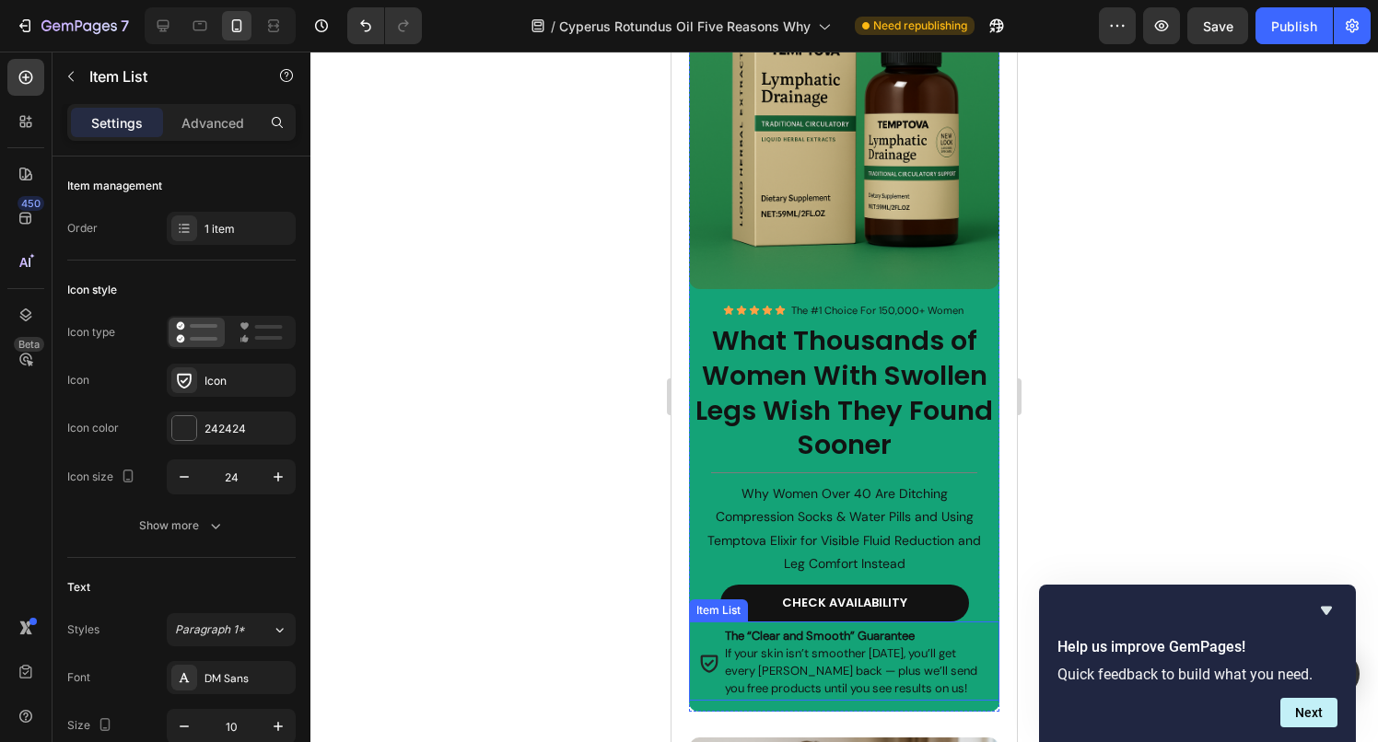
click at [802, 644] on strong "The “Clear and Smooth” Guarantee" at bounding box center [820, 636] width 190 height 16
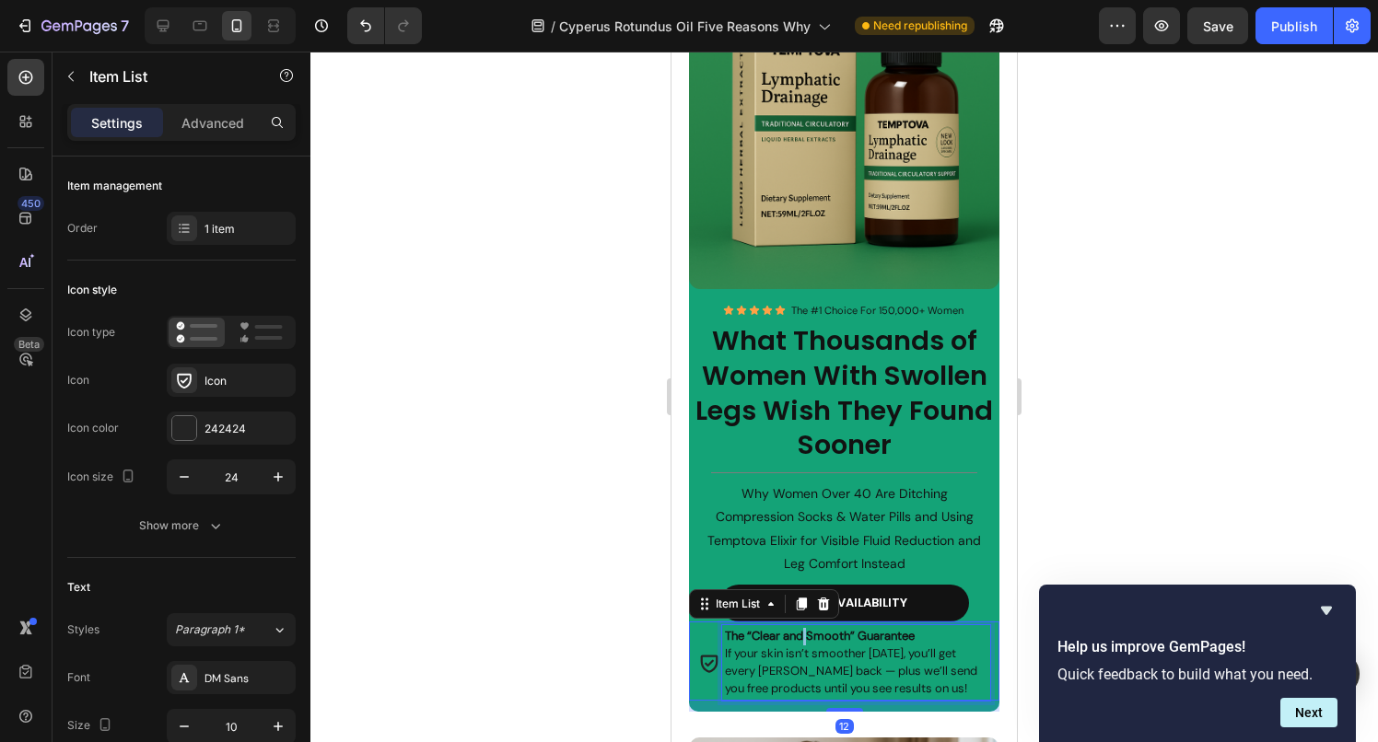
click at [802, 644] on strong "The “Clear and Smooth” Guarantee" at bounding box center [820, 636] width 190 height 16
click at [786, 679] on p "If your skin isn’t smoother [DATE], you’ll get every [PERSON_NAME] back — plus …" at bounding box center [856, 672] width 263 height 52
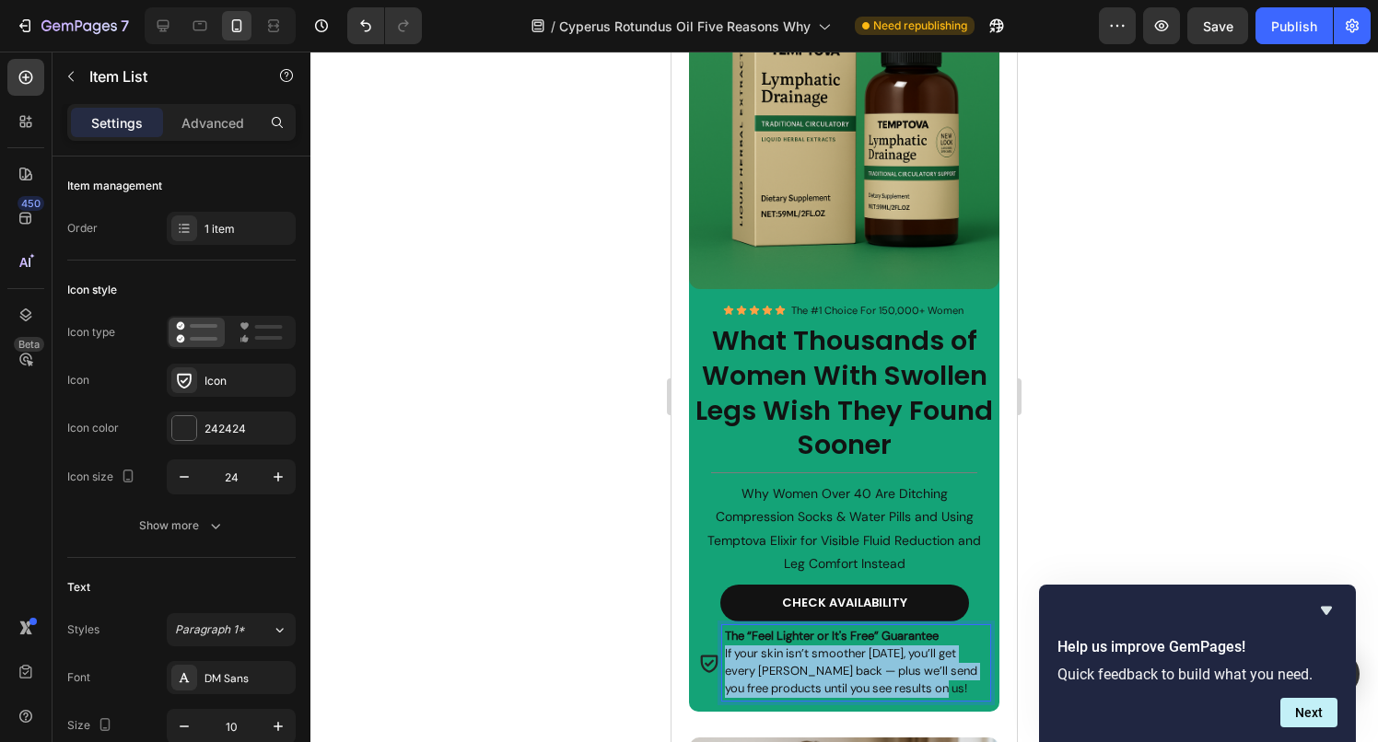
click at [786, 679] on p "If your skin isn’t smoother [DATE], you’ll get every [PERSON_NAME] back — plus …" at bounding box center [856, 672] width 263 height 52
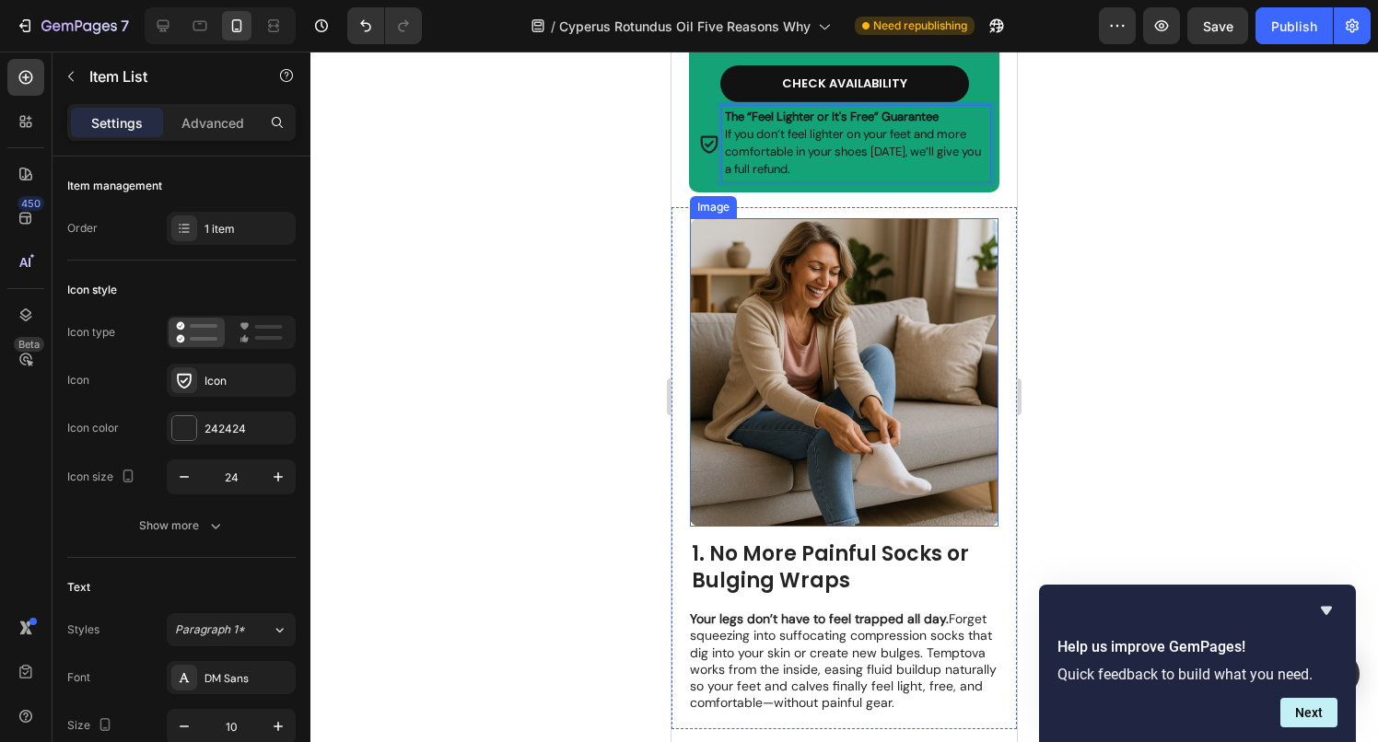
scroll to position [960, 0]
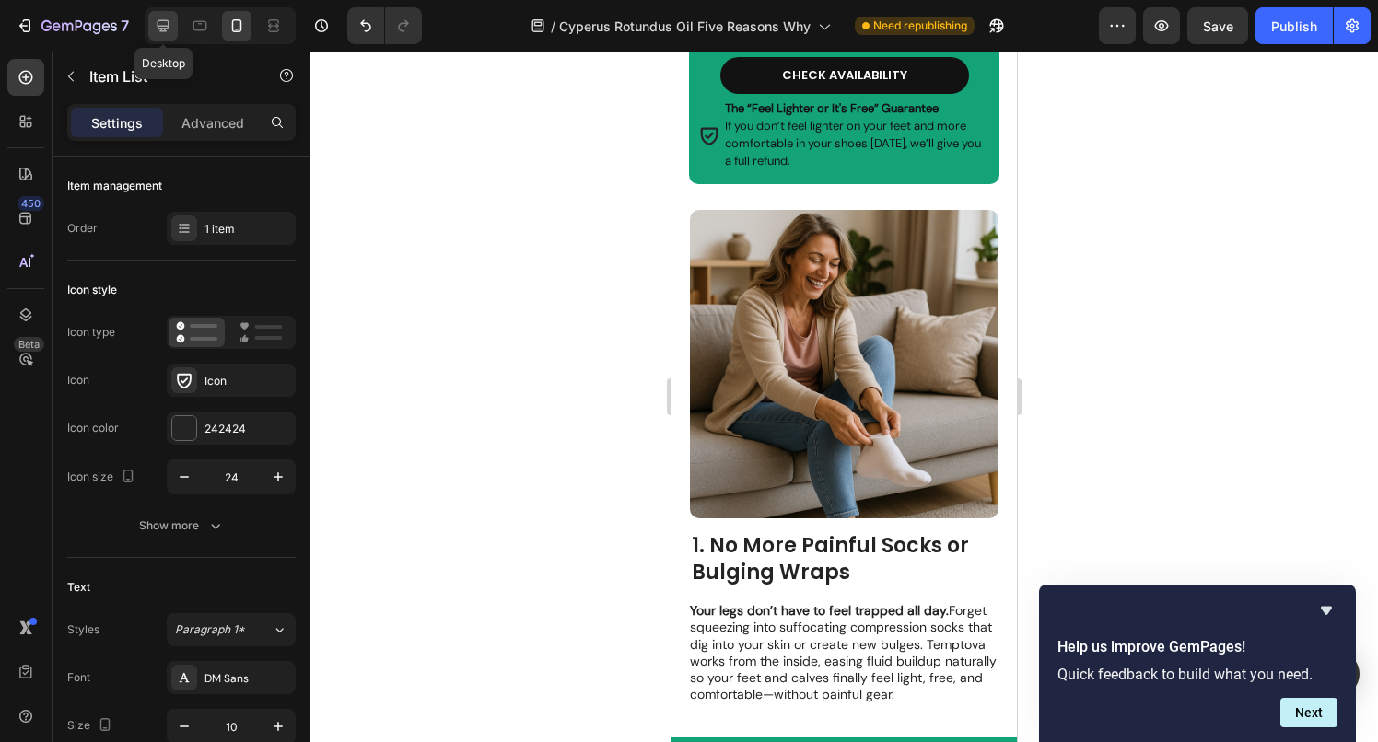
click at [158, 28] on icon at bounding box center [163, 26] width 12 height 12
type input "16"
type input "8"
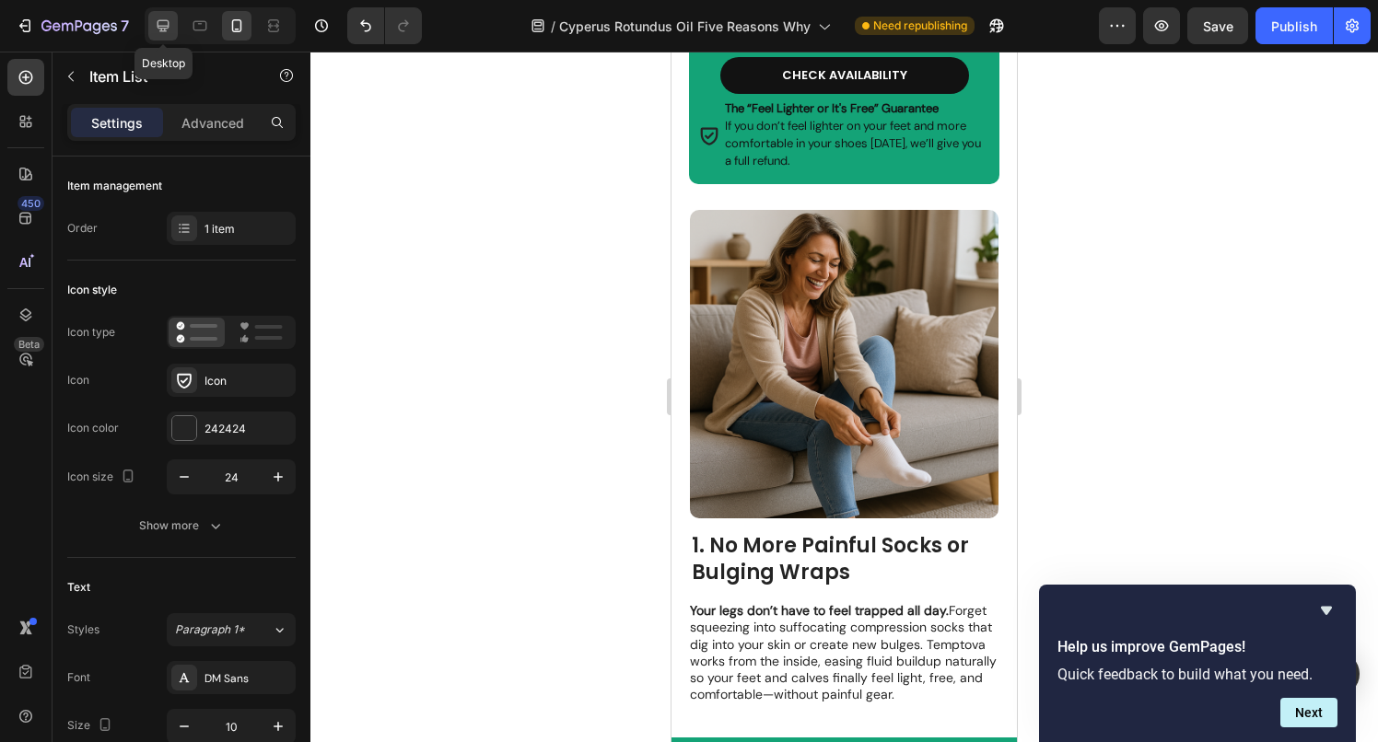
type input "8"
type input "16"
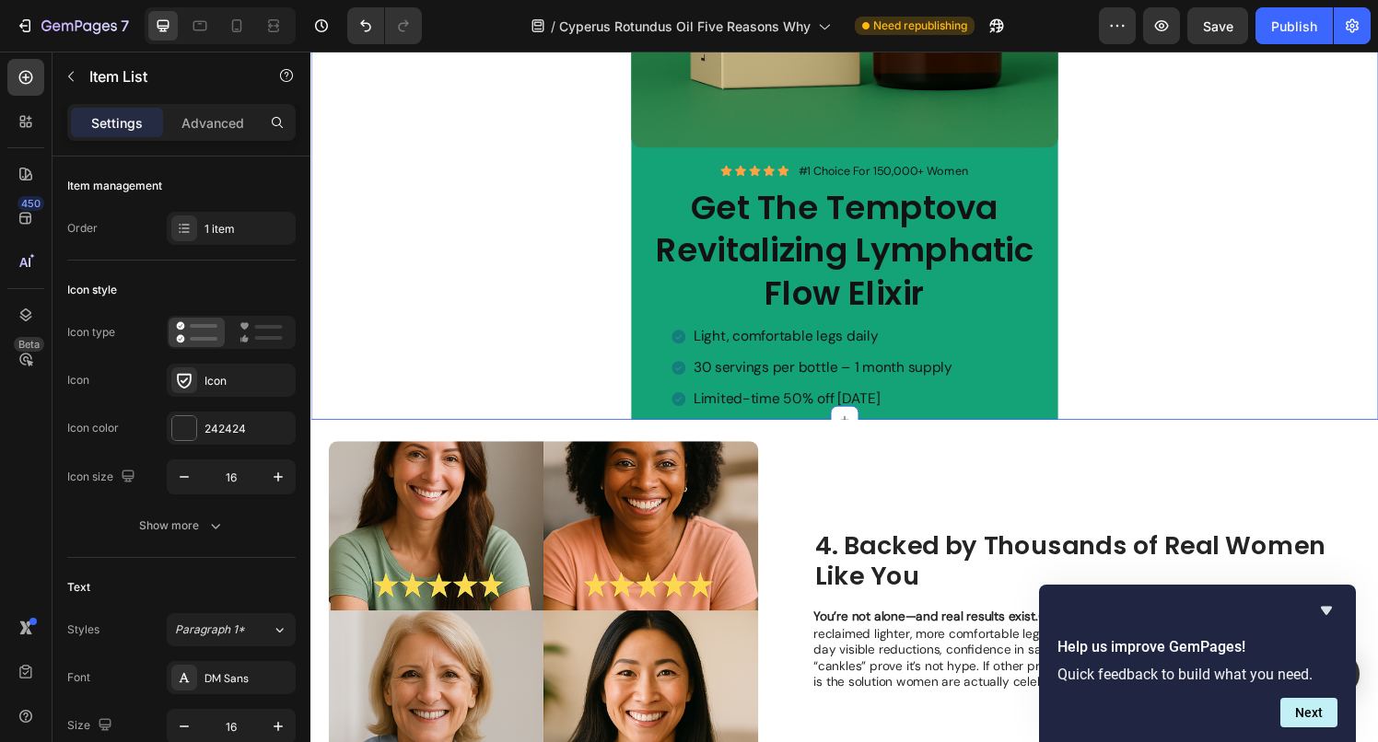
scroll to position [2033, 0]
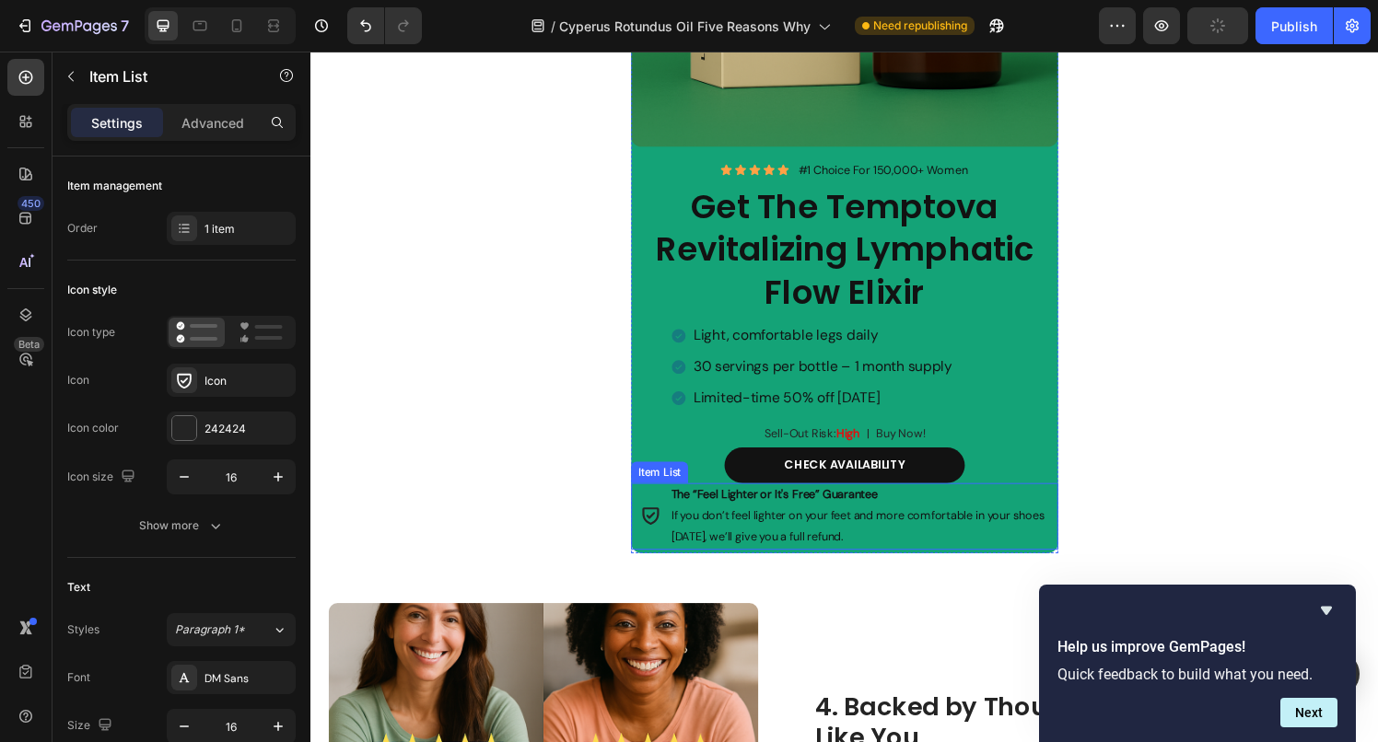
click at [810, 537] on p "If you don’t feel lighter on your feet and more comfortable in your shoes [DATE…" at bounding box center [877, 542] width 389 height 43
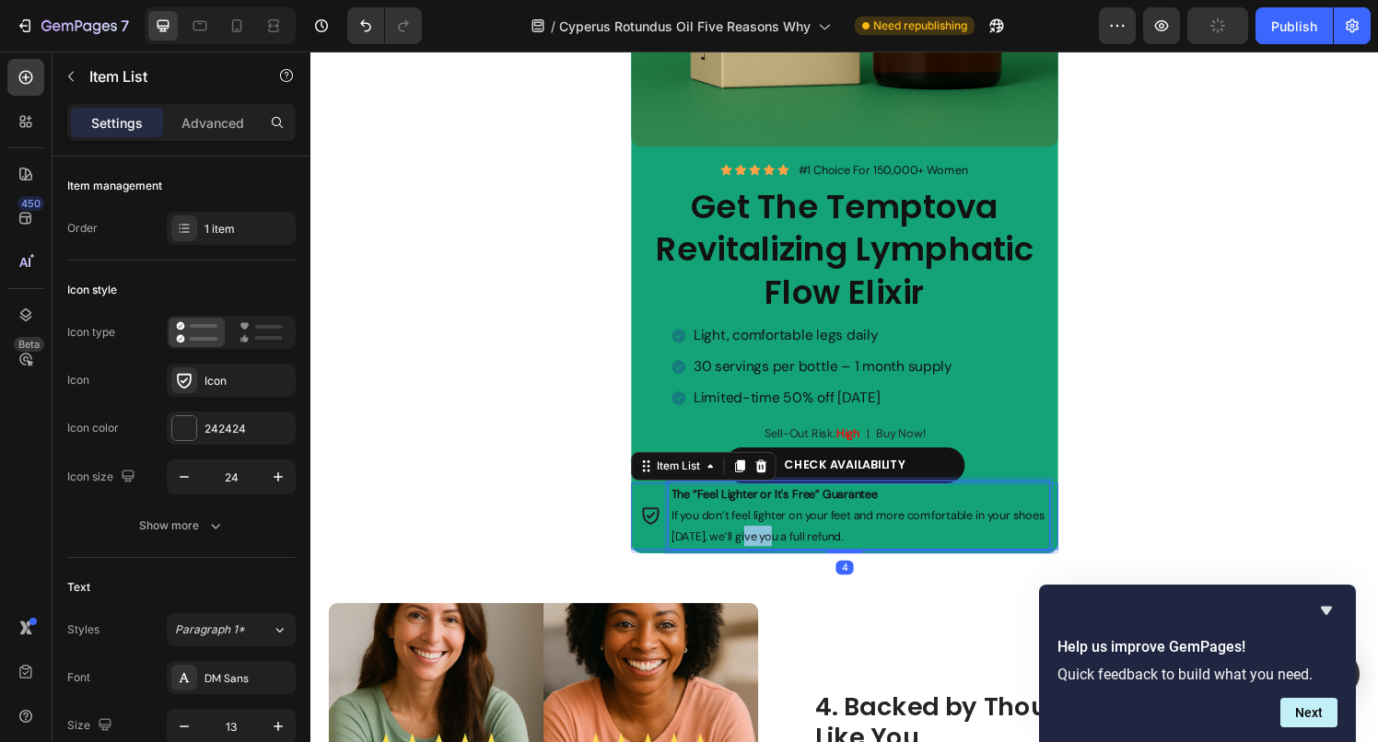
click at [810, 537] on p "If you don’t feel lighter on your feet and more comfortable in your shoes [DATE…" at bounding box center [877, 542] width 389 height 43
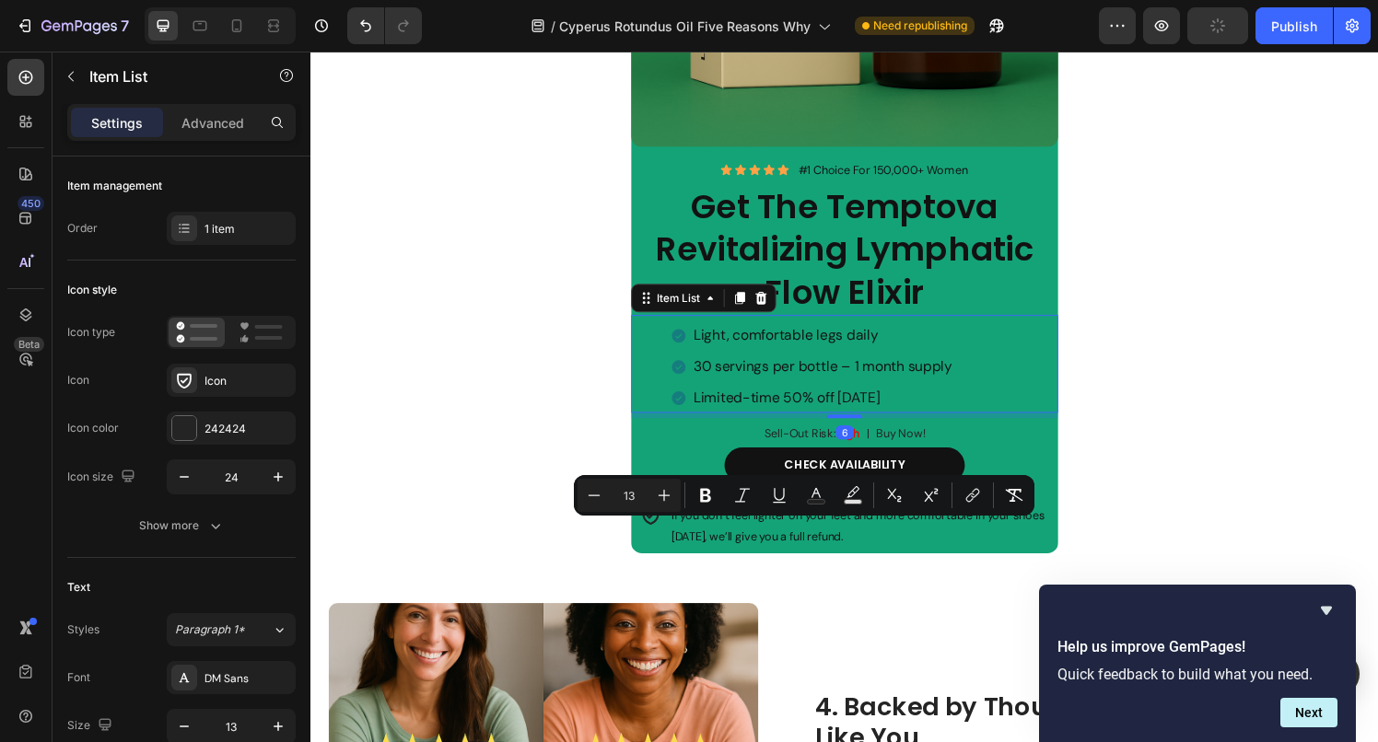
click at [1022, 396] on div "Light, comfortable legs daily 30 servings per bottle – 1 month supply Limited-t…" at bounding box center [883, 378] width 402 height 96
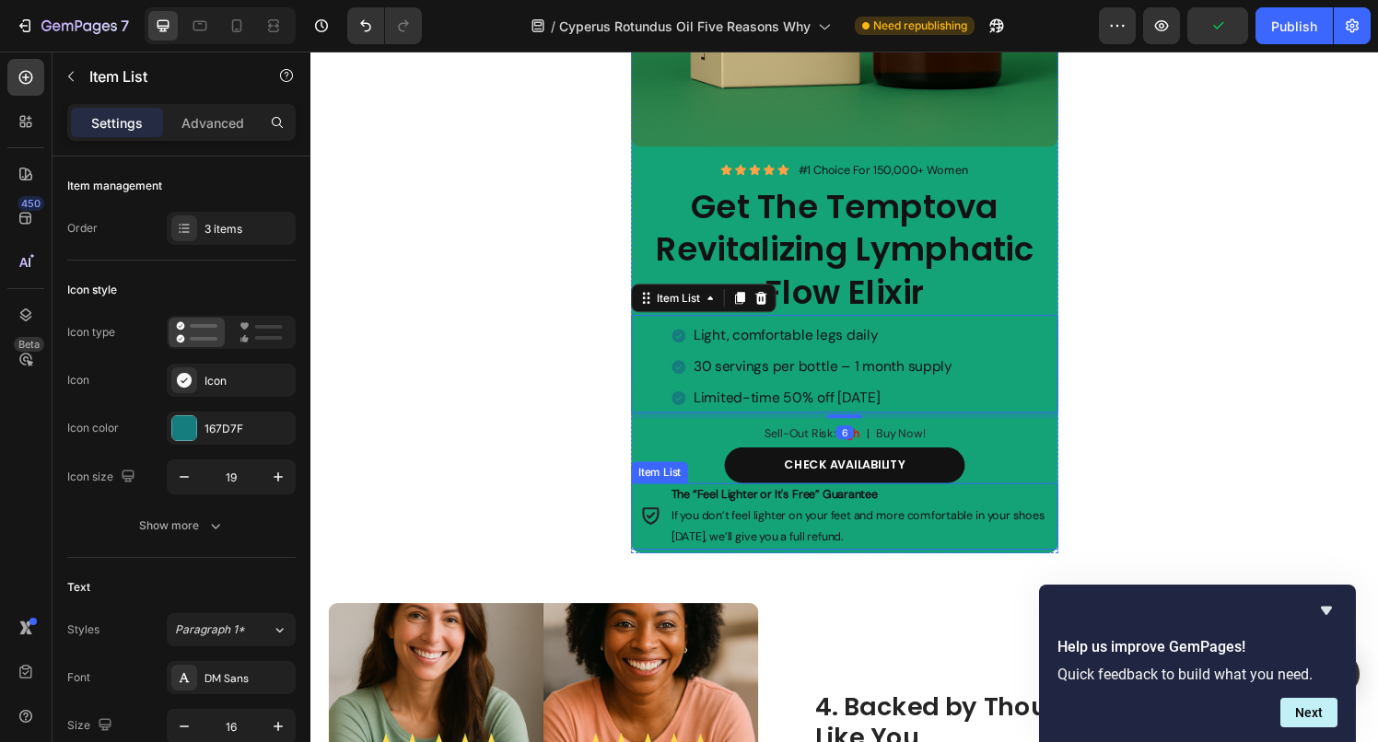
click at [977, 528] on span "If you don’t feel lighter on your feet and more comfortable in your shoes [DATE…" at bounding box center [876, 542] width 387 height 37
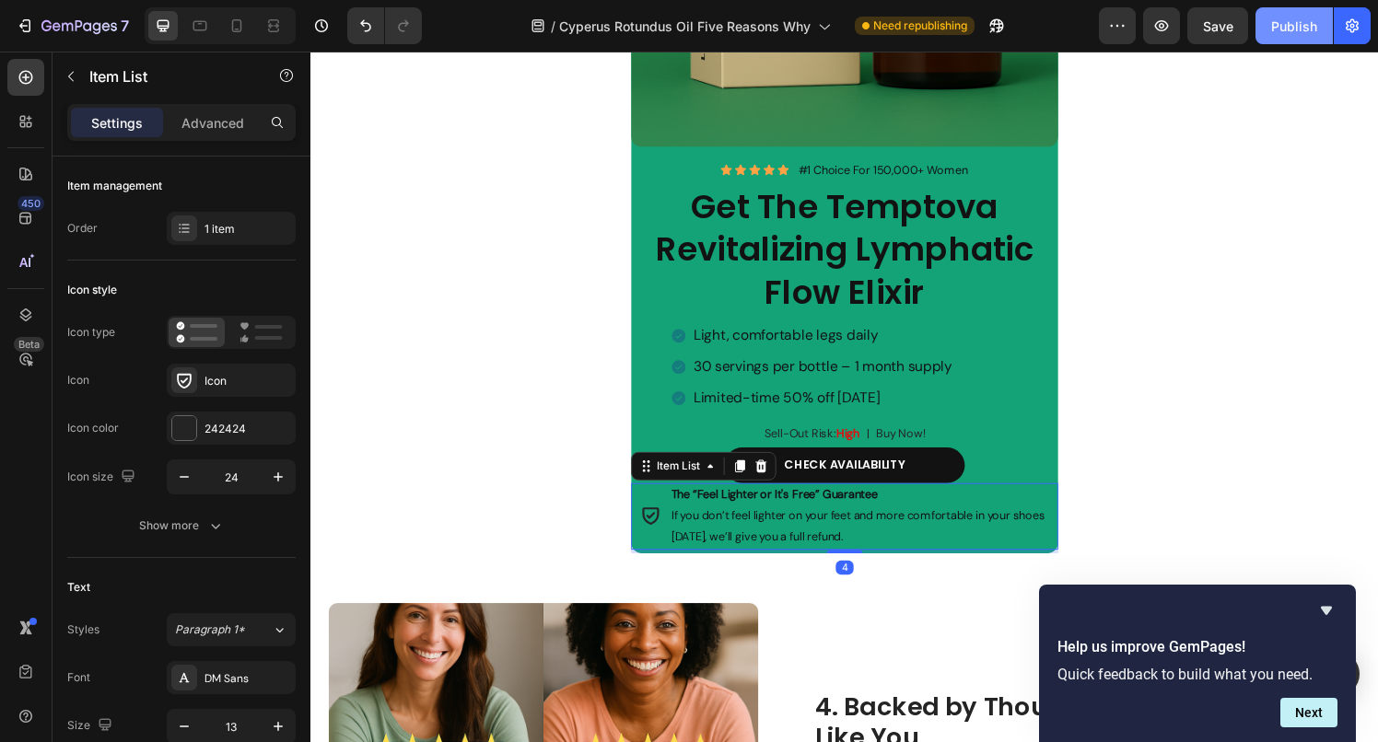
click at [1294, 33] on div "Publish" at bounding box center [1294, 26] width 46 height 19
